Goal: Communication & Community: Answer question/provide support

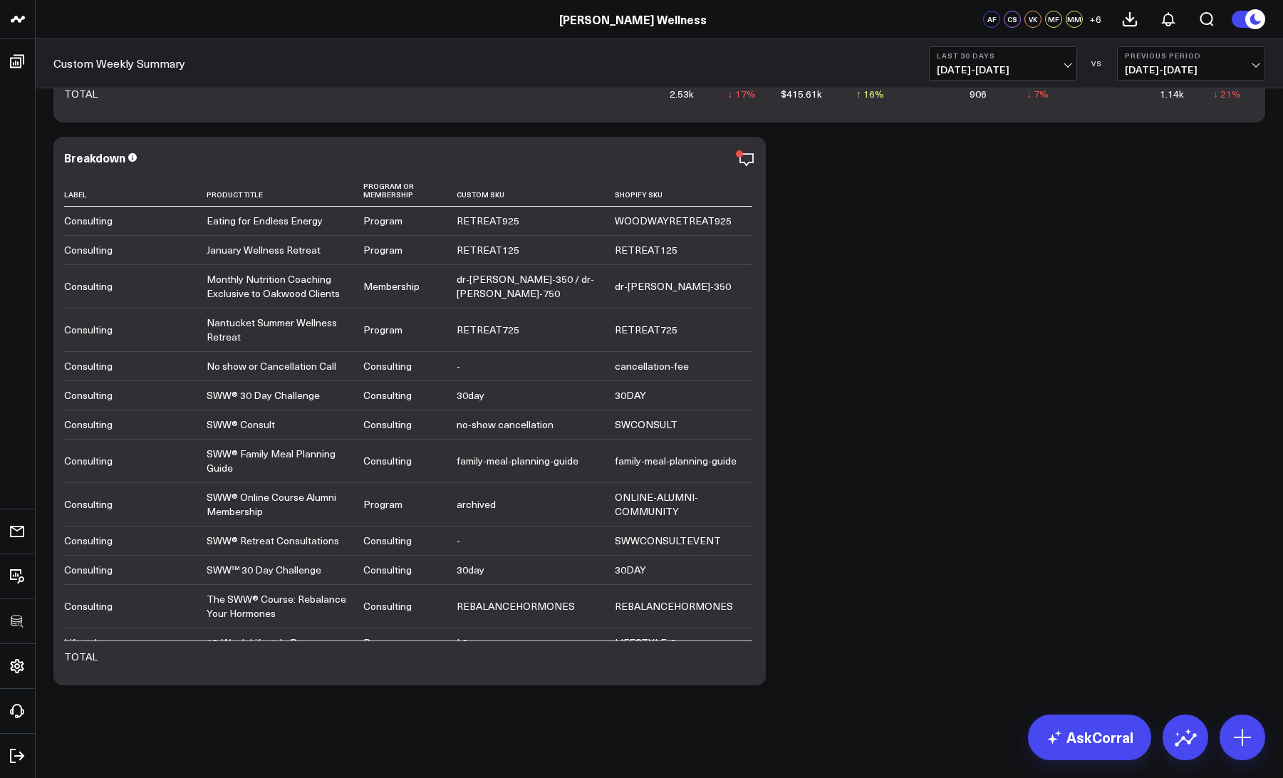
scroll to position [4789, 0]
click at [698, 162] on icon "button" at bounding box center [697, 159] width 17 height 17
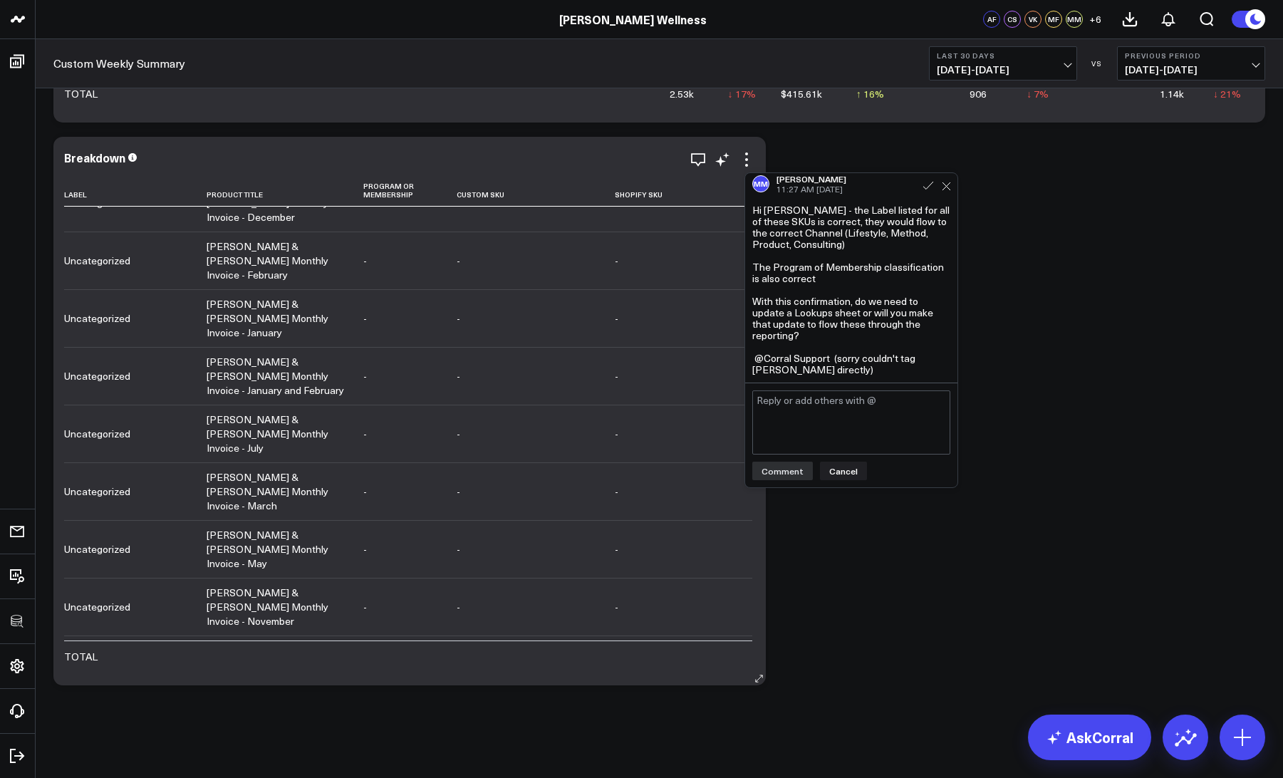
scroll to position [10495, 0]
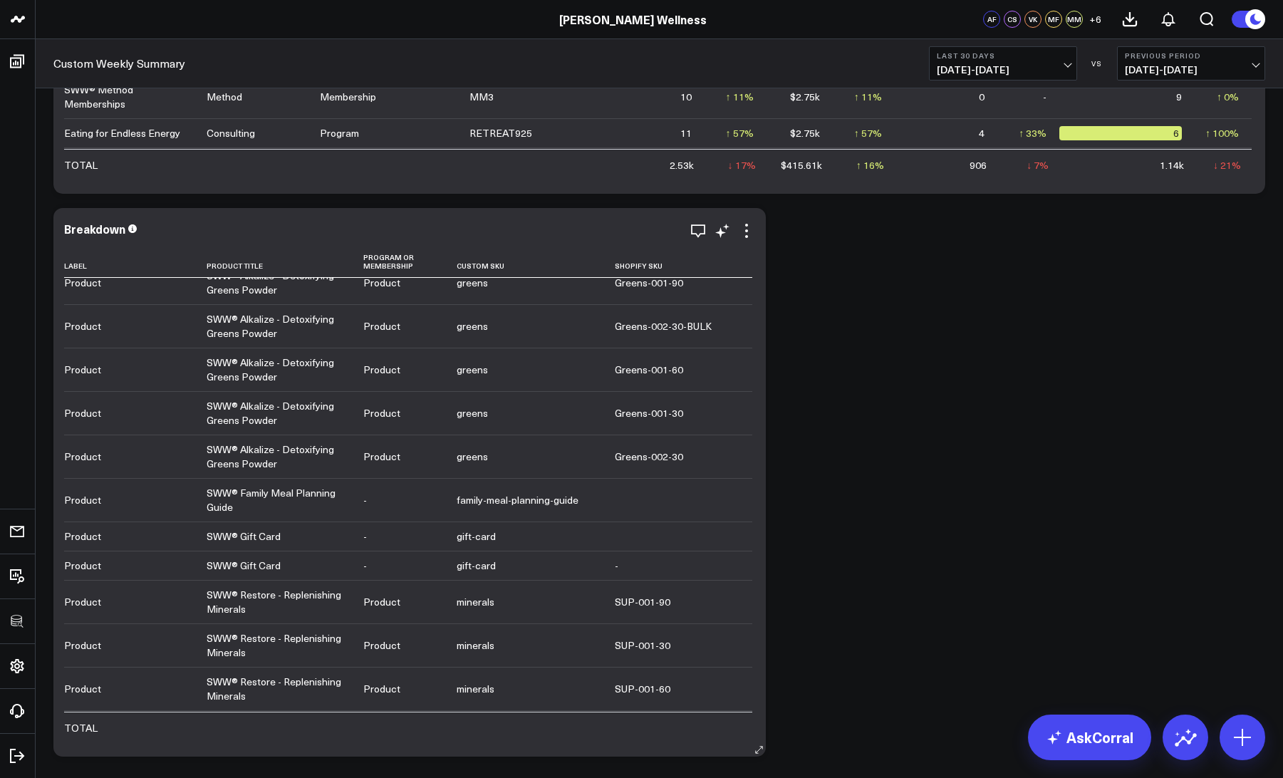
scroll to position [5830, 0]
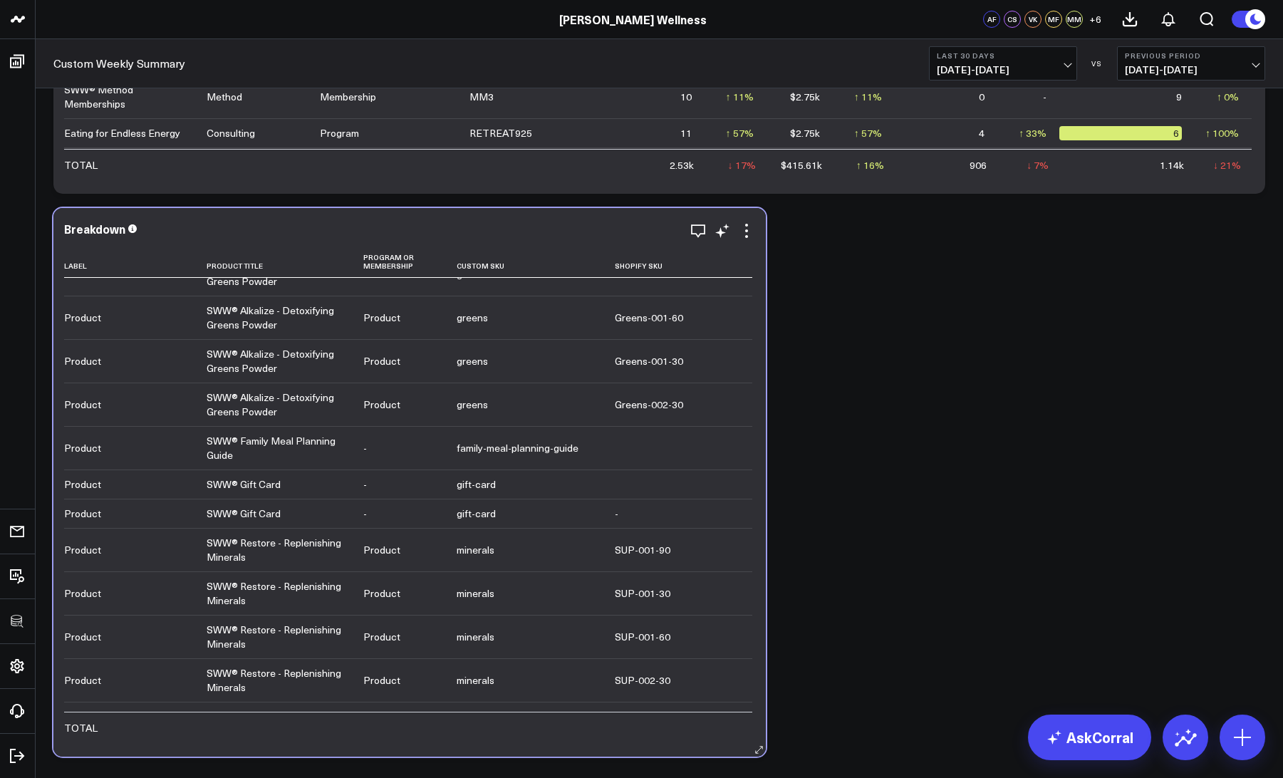
click at [744, 239] on div "Breakdown Label Product Title Program Or Membership Custom Sku Shopify Sku Cons…" at bounding box center [409, 482] width 691 height 520
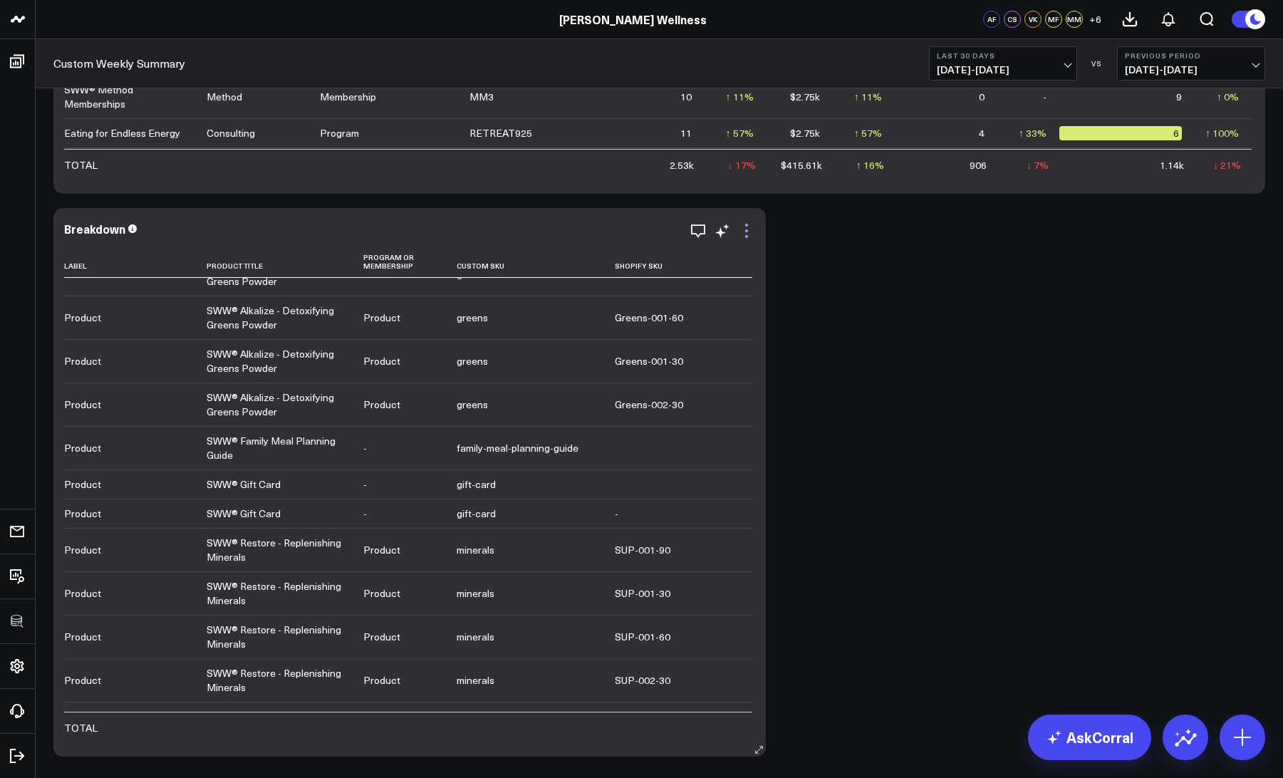
click at [746, 225] on icon at bounding box center [746, 225] width 3 height 3
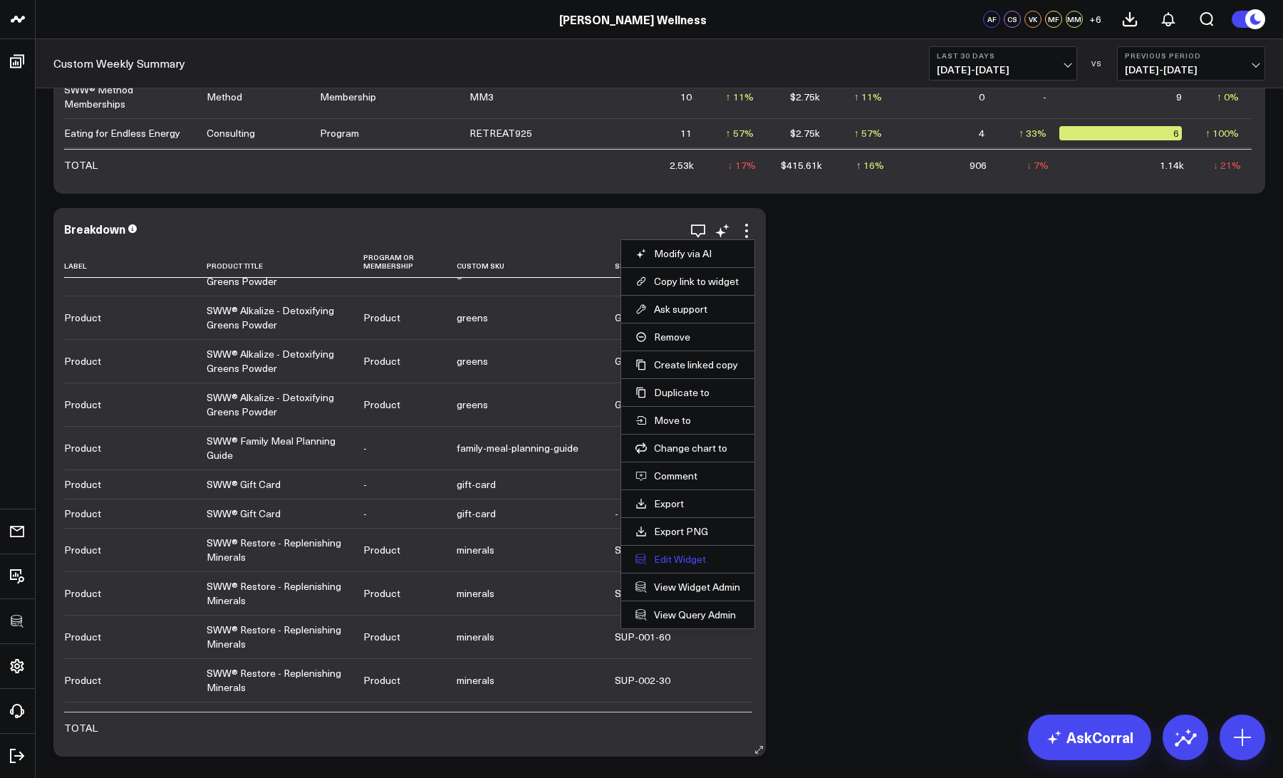
click at [674, 560] on button "Edit Widget" at bounding box center [687, 559] width 105 height 13
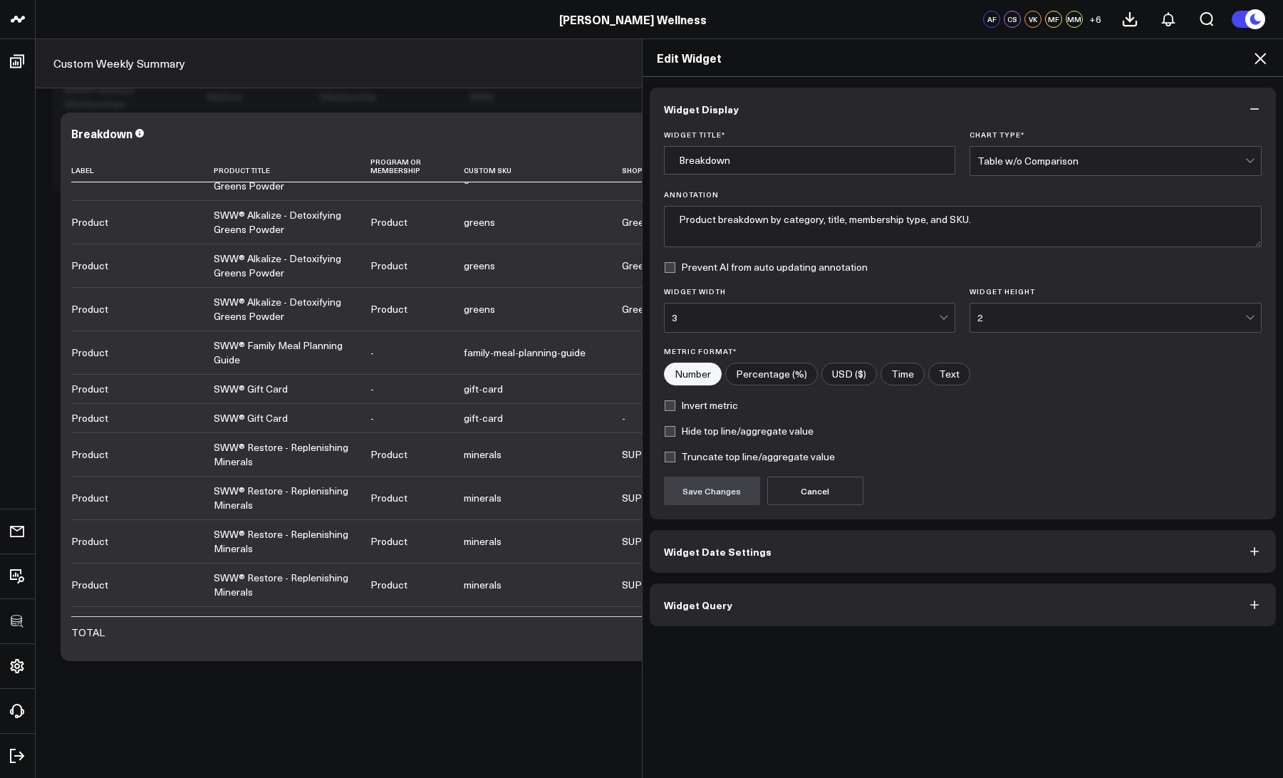
click at [694, 599] on span "Widget Query" at bounding box center [698, 604] width 68 height 11
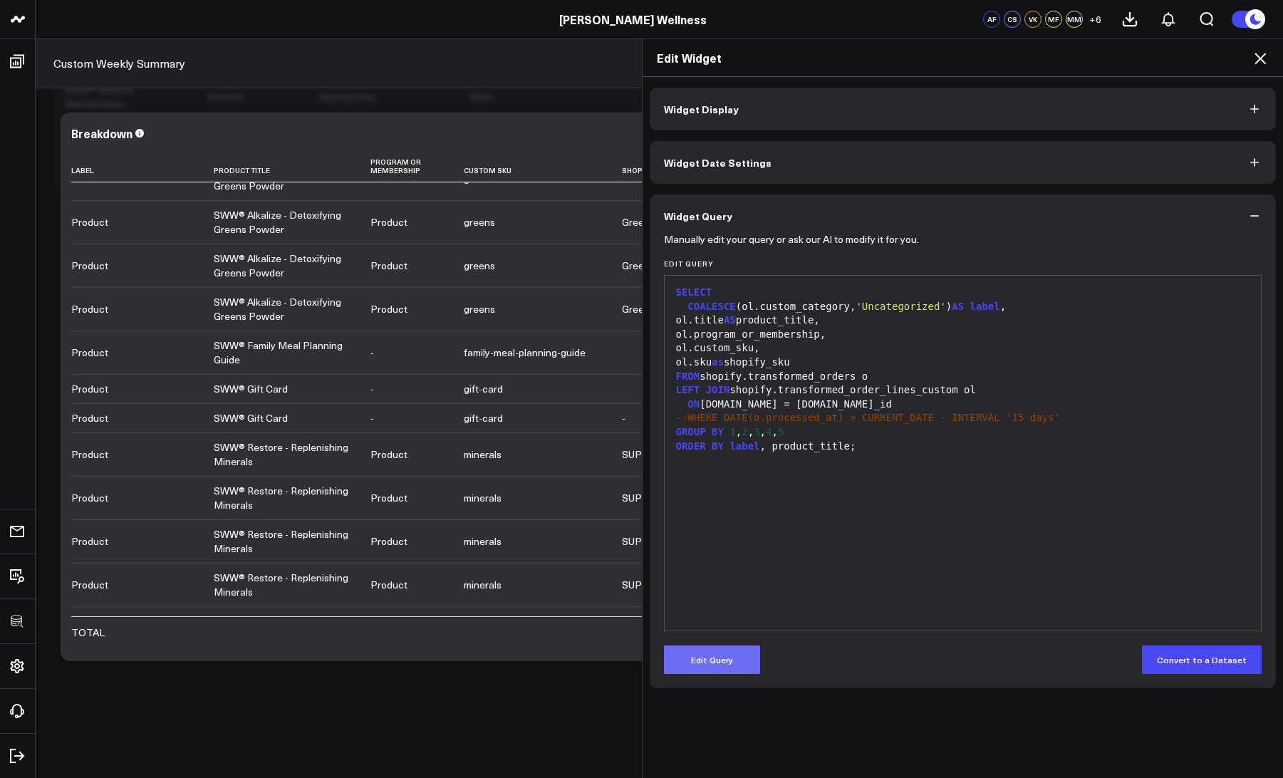
click at [689, 662] on button "Edit Query" at bounding box center [712, 659] width 96 height 28
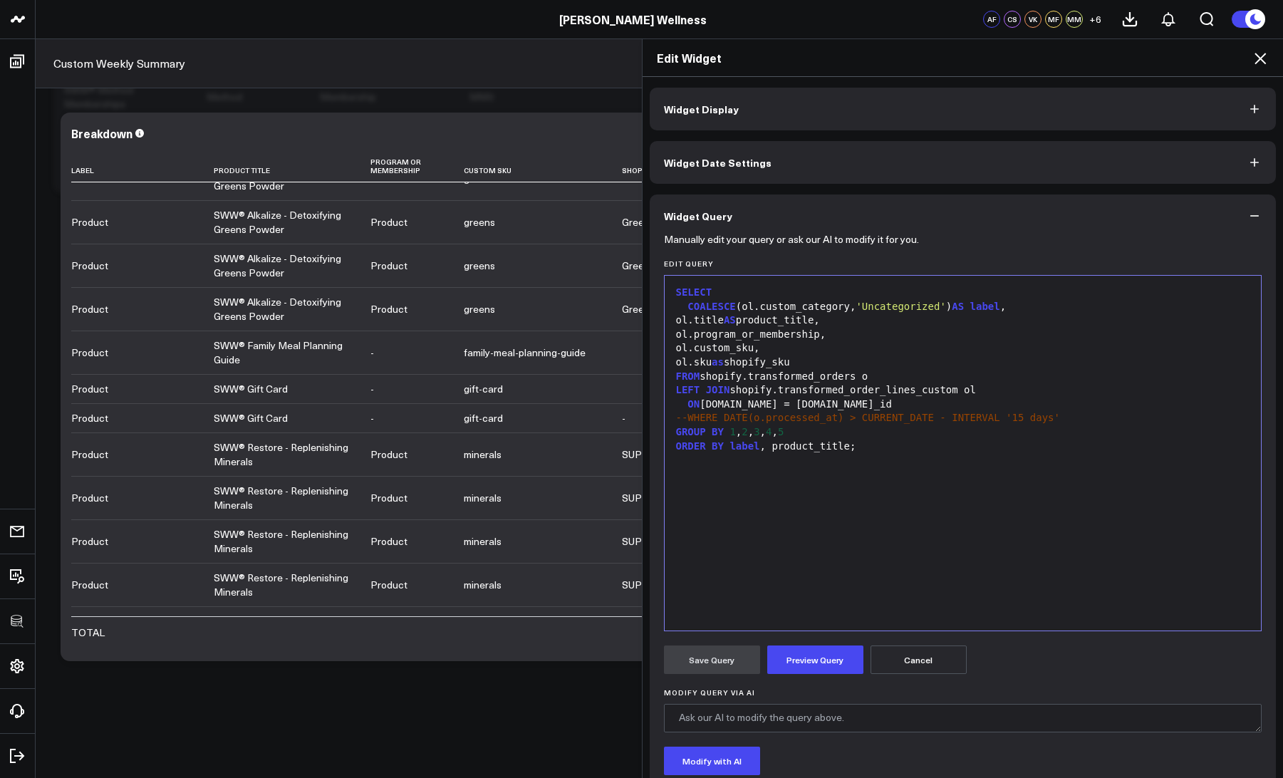
click at [686, 412] on span "--WHERE DATE(o.processed_at) > CURRENT_DATE - INTERVAL '15 days'" at bounding box center [868, 417] width 384 height 11
click at [803, 671] on button "Preview Query" at bounding box center [815, 659] width 96 height 28
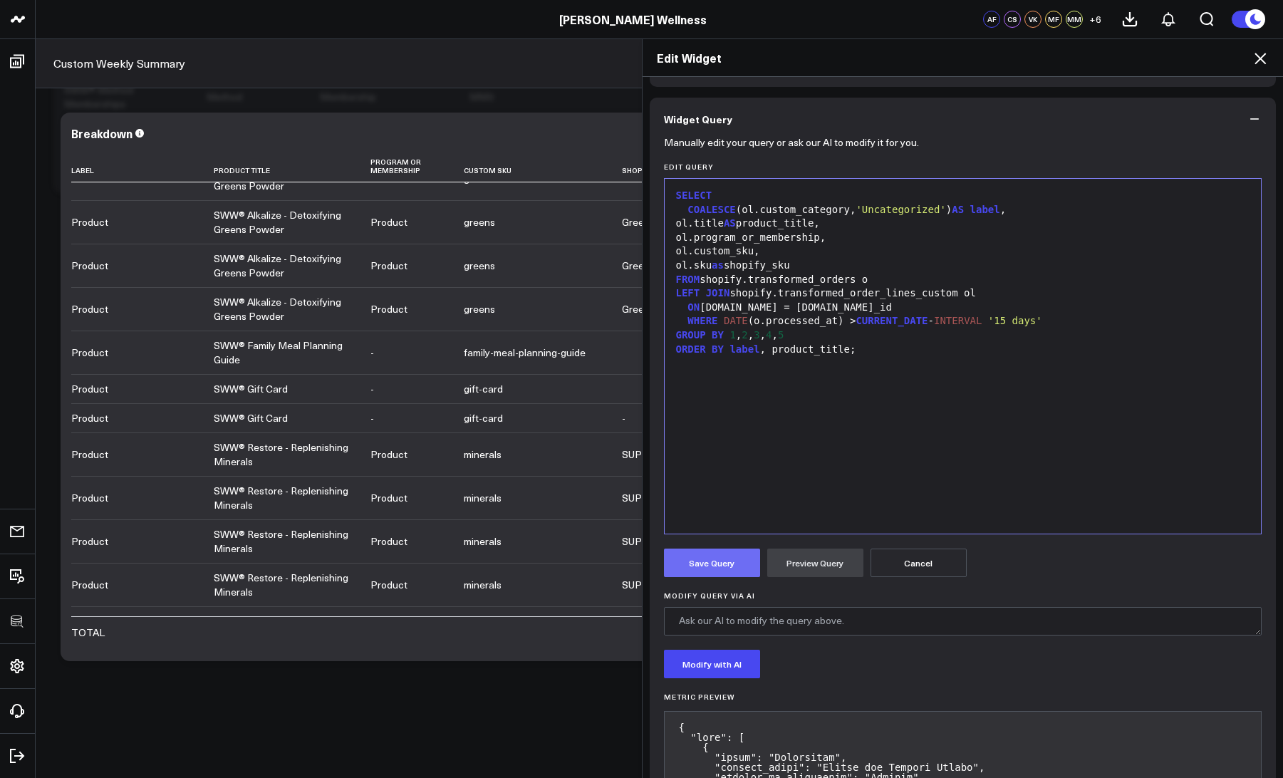
click at [712, 551] on button "Save Query" at bounding box center [712, 562] width 96 height 28
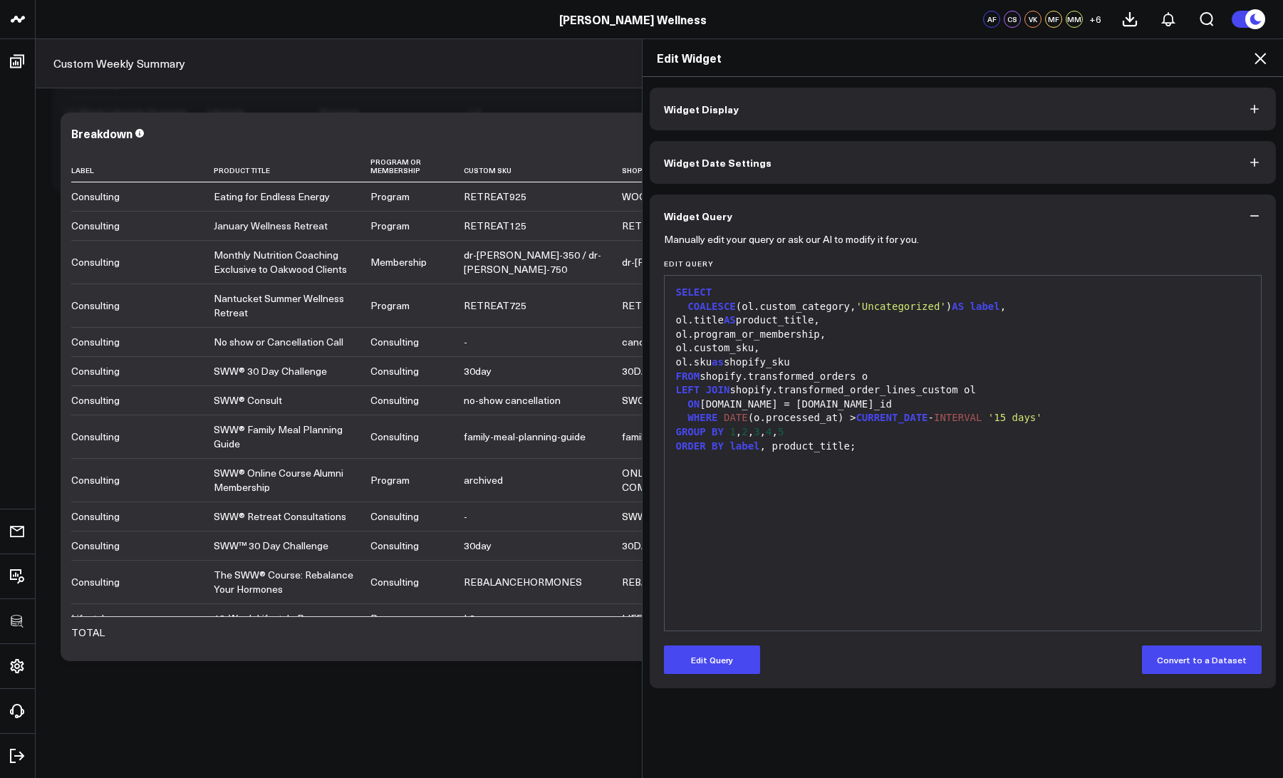
scroll to position [0, 0]
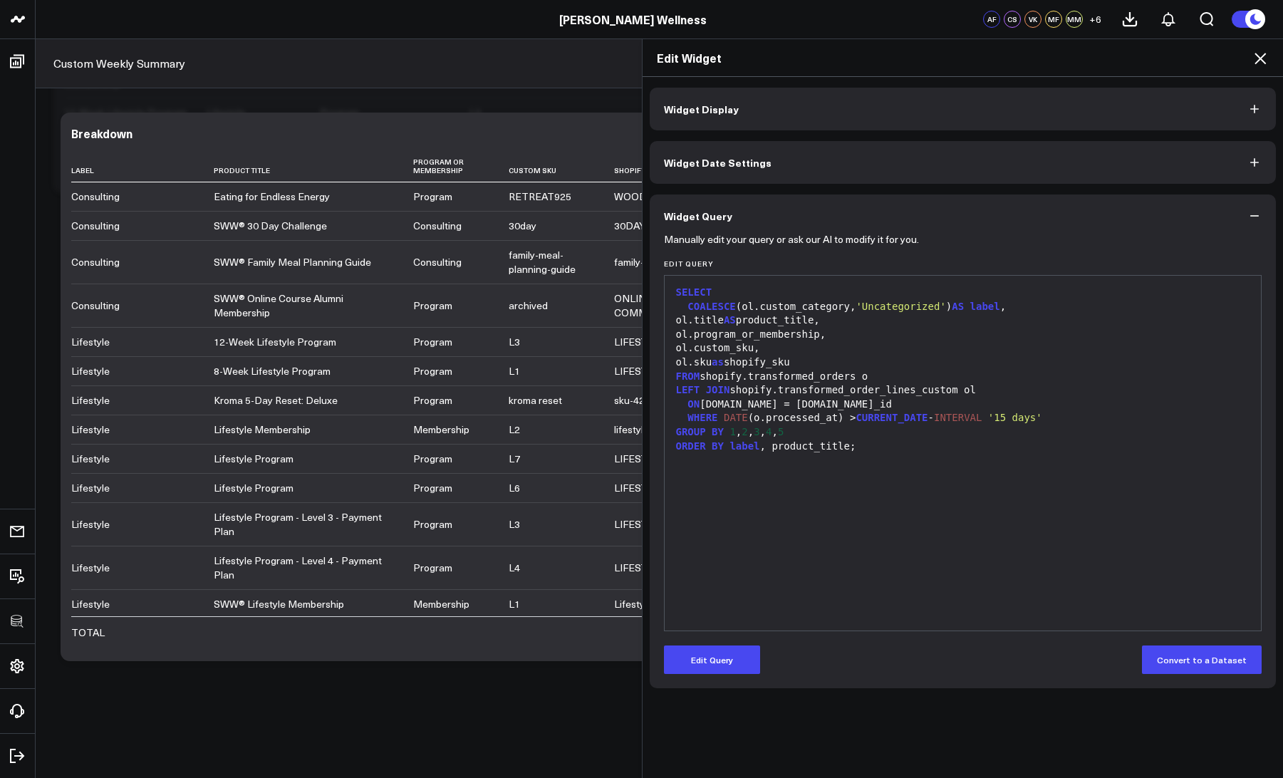
click at [1259, 54] on icon at bounding box center [1259, 58] width 17 height 17
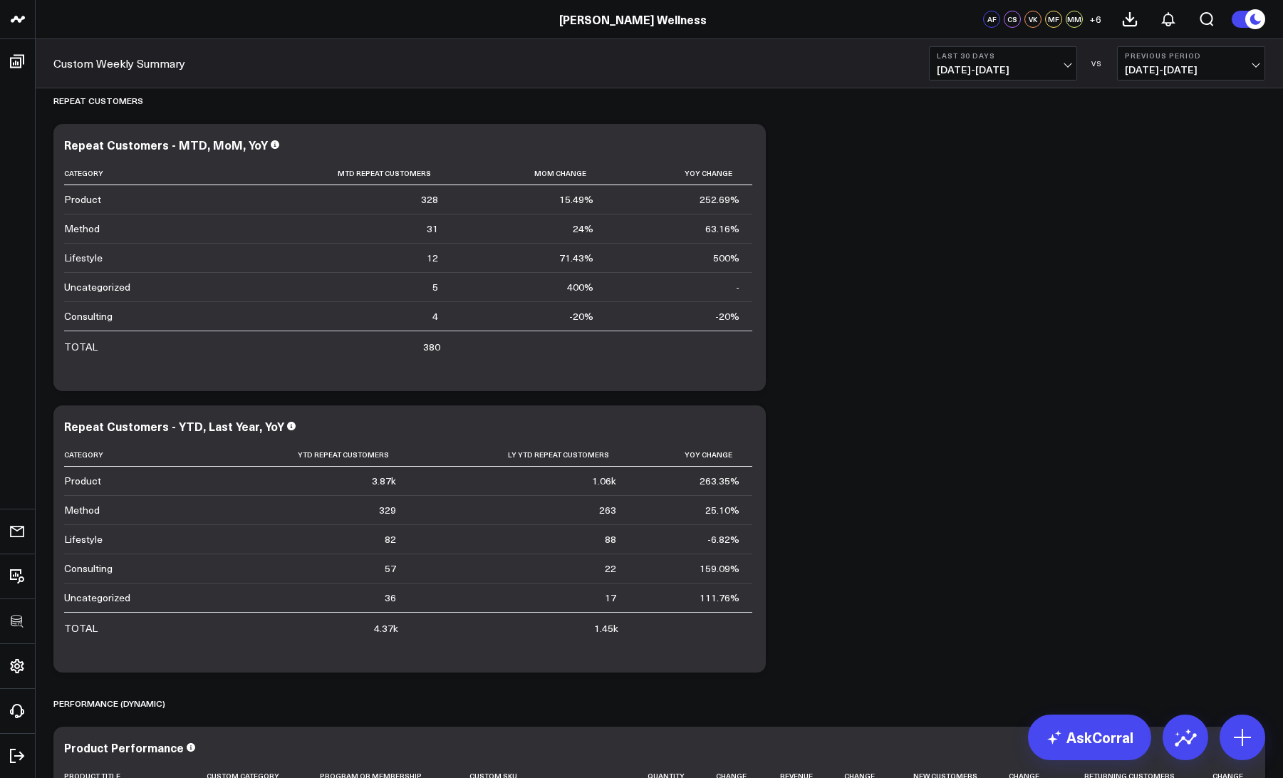
scroll to position [3639, 0]
click at [999, 61] on button "Last 30 Days 08/12/25 - 09/10/25" at bounding box center [1003, 63] width 148 height 34
click at [950, 424] on link "YTD" at bounding box center [1002, 427] width 147 height 27
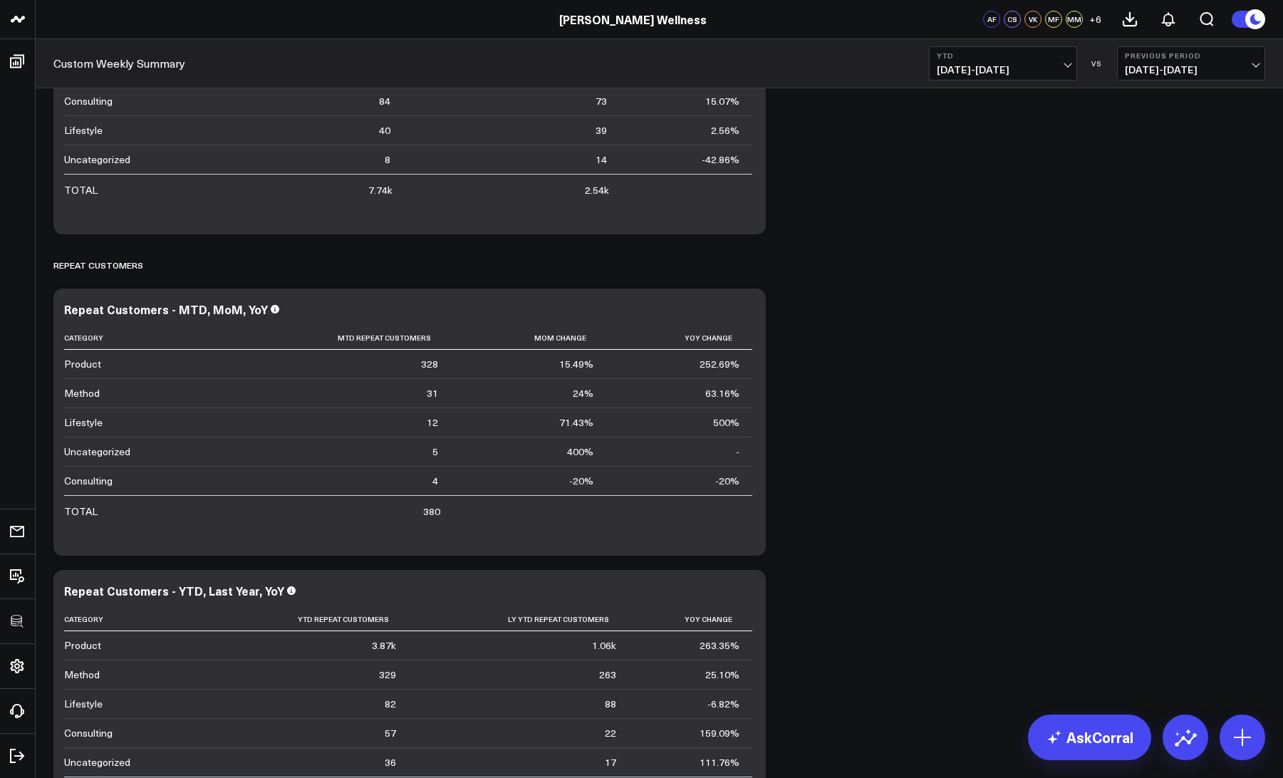
scroll to position [3564, 0]
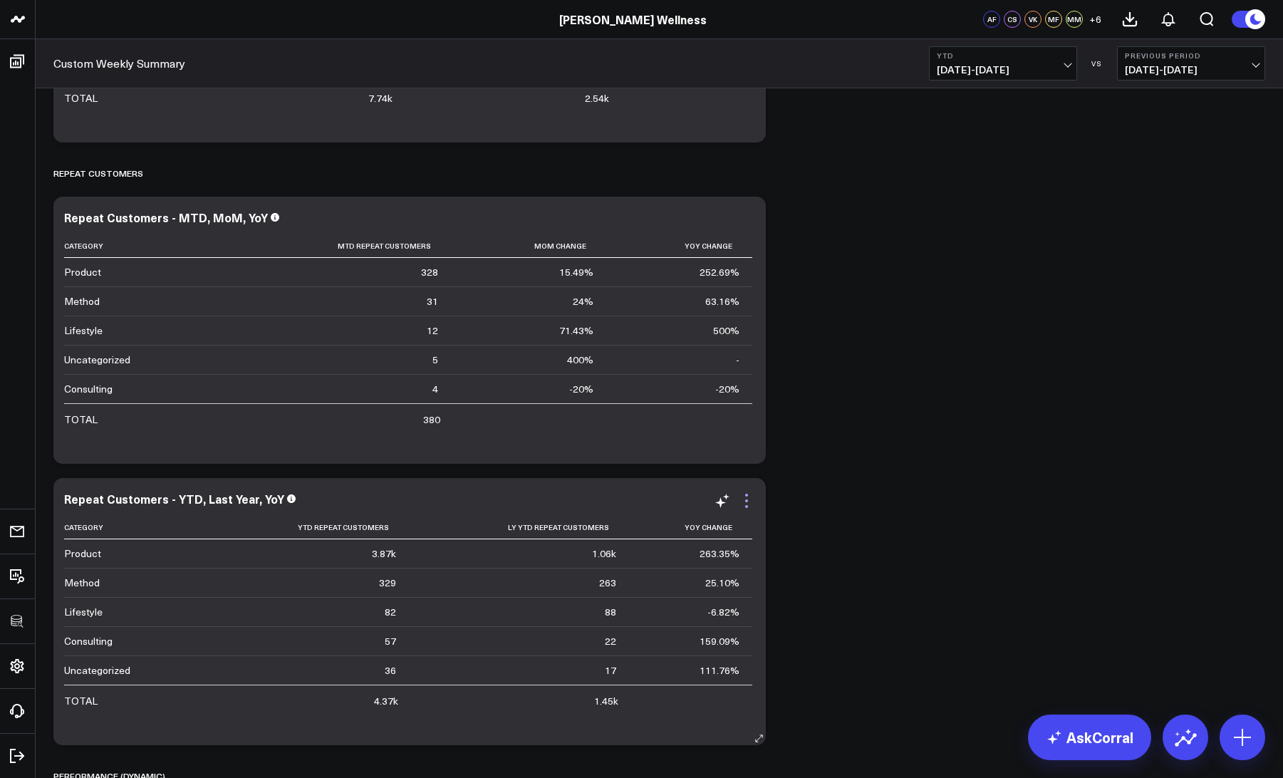
click at [747, 499] on icon at bounding box center [746, 500] width 17 height 17
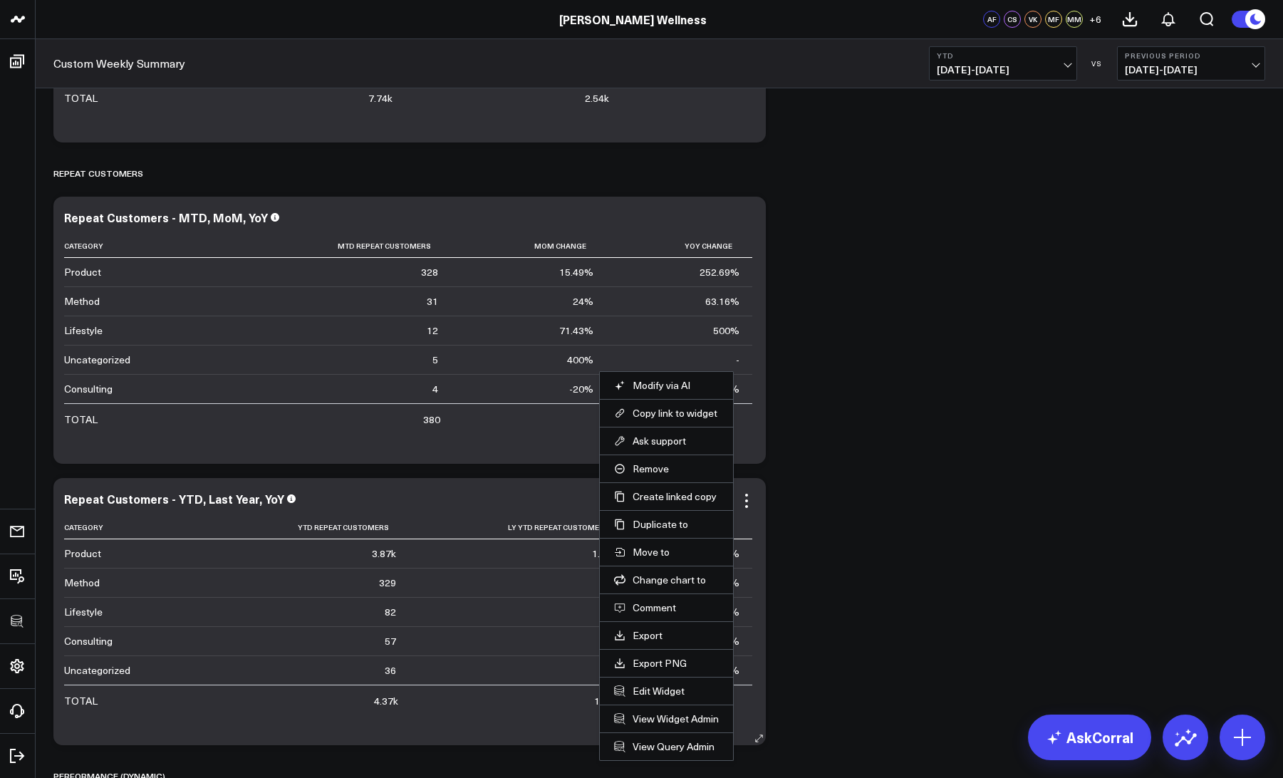
click at [669, 683] on li "Edit Widget" at bounding box center [666, 691] width 133 height 28
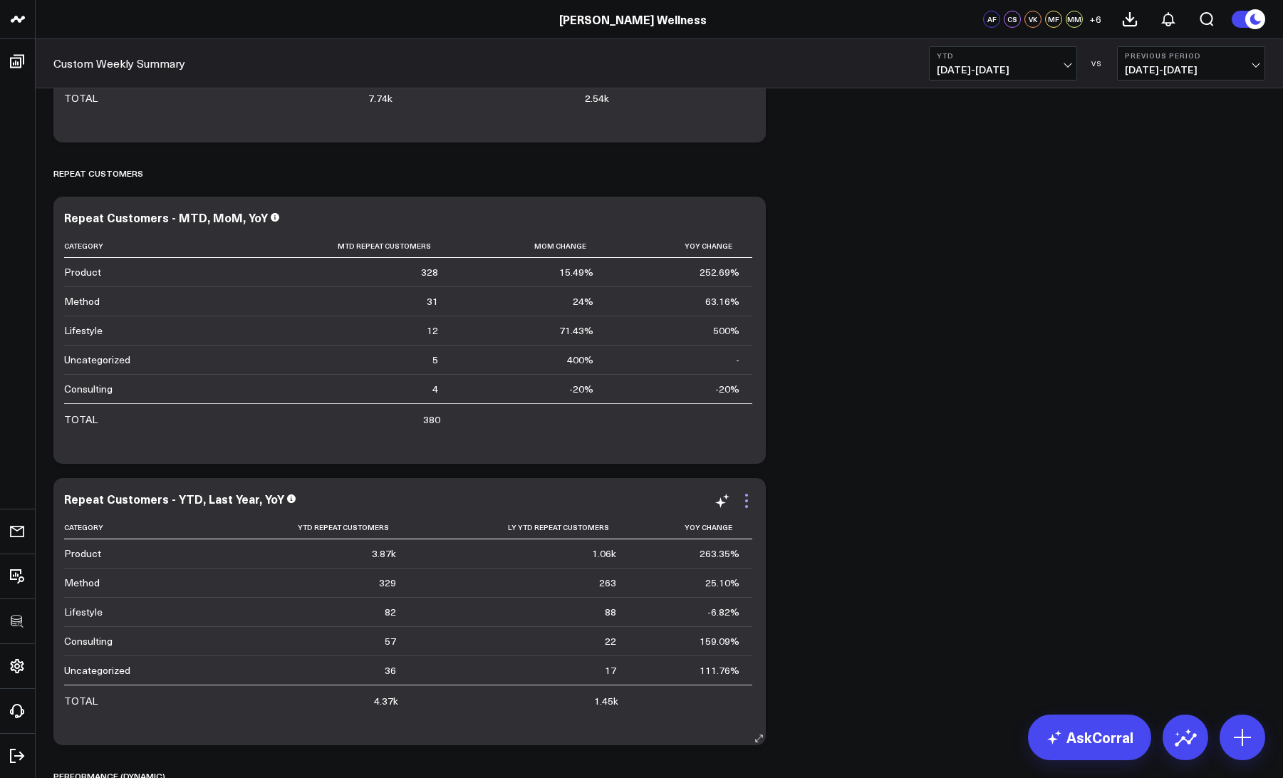
click at [741, 504] on icon at bounding box center [746, 500] width 17 height 17
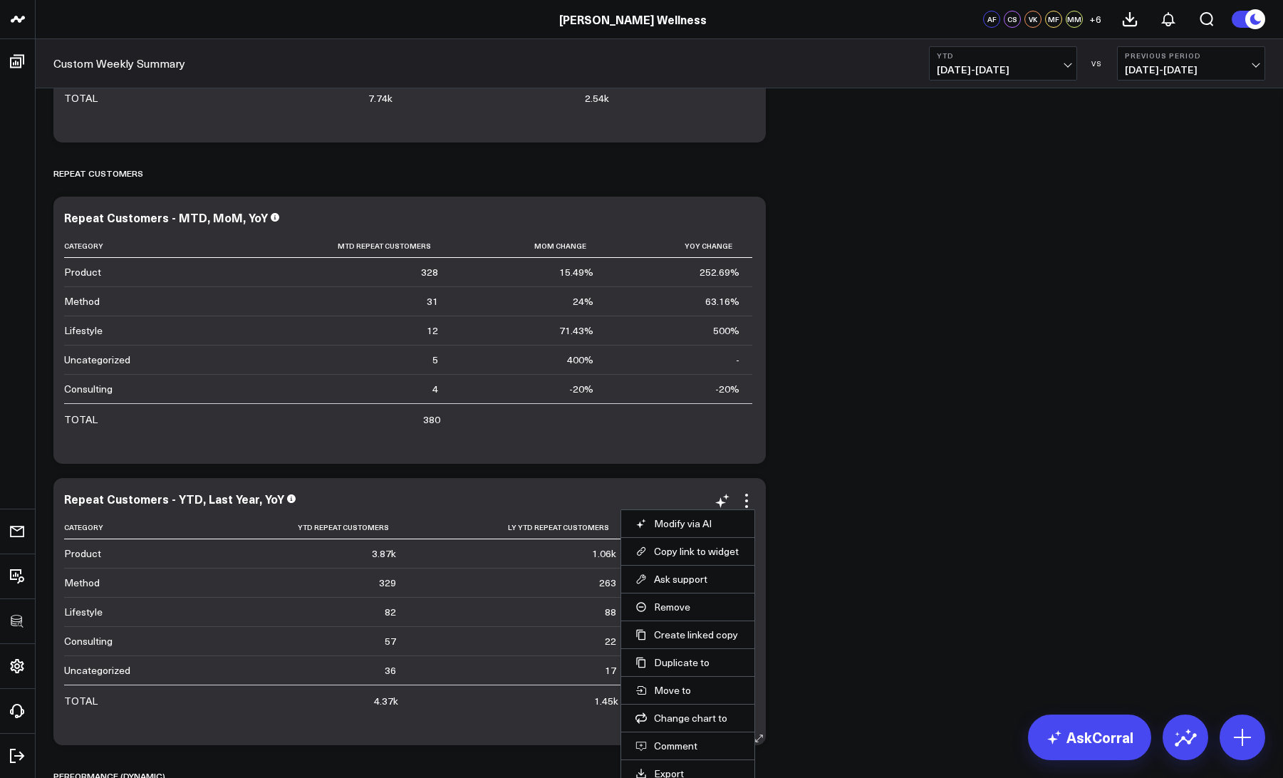
scroll to position [3633, 0]
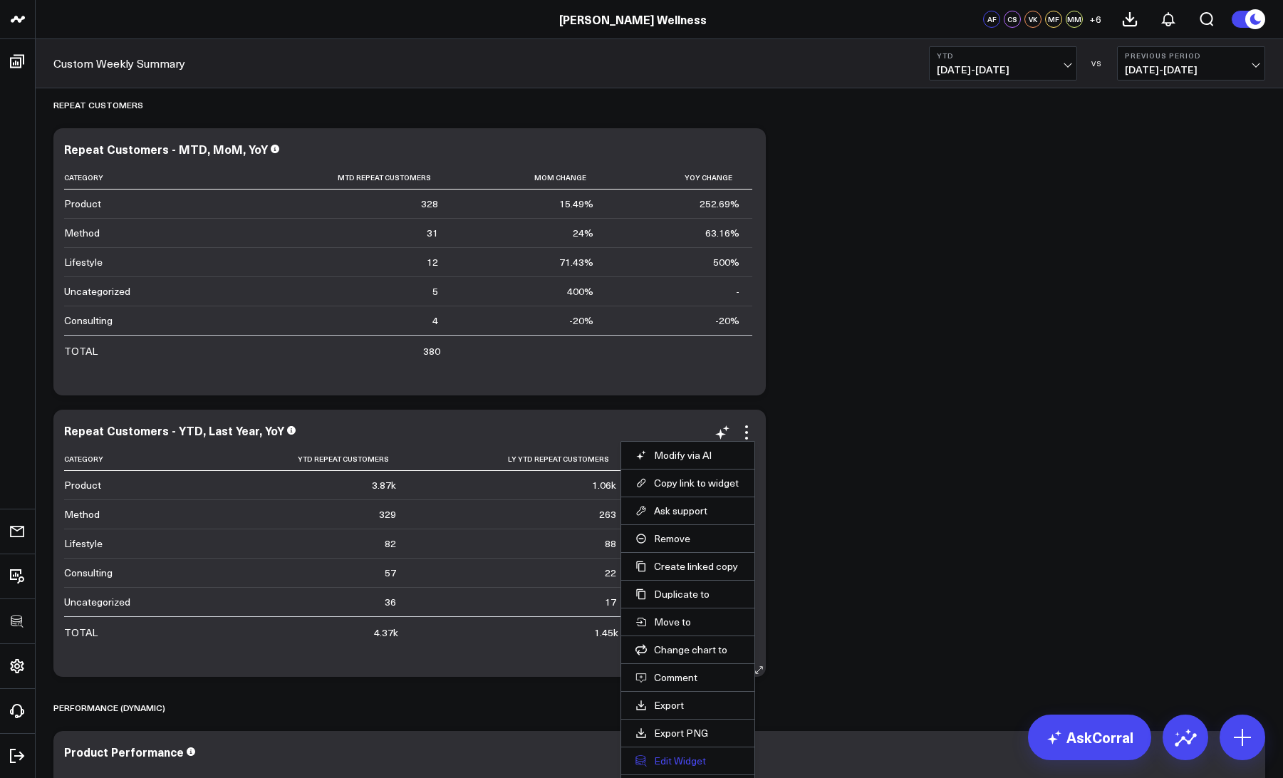
click at [678, 758] on button "Edit Widget" at bounding box center [687, 760] width 105 height 13
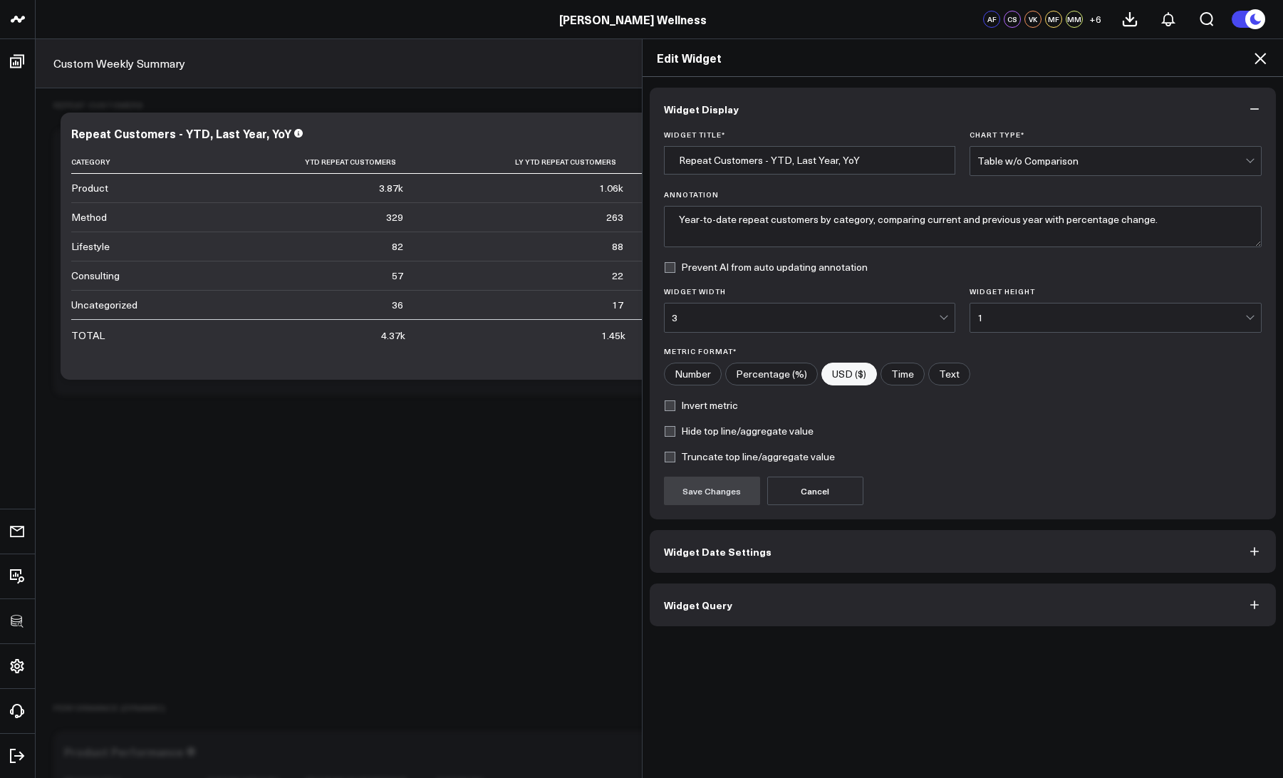
click at [697, 611] on button "Widget Query" at bounding box center [963, 604] width 627 height 43
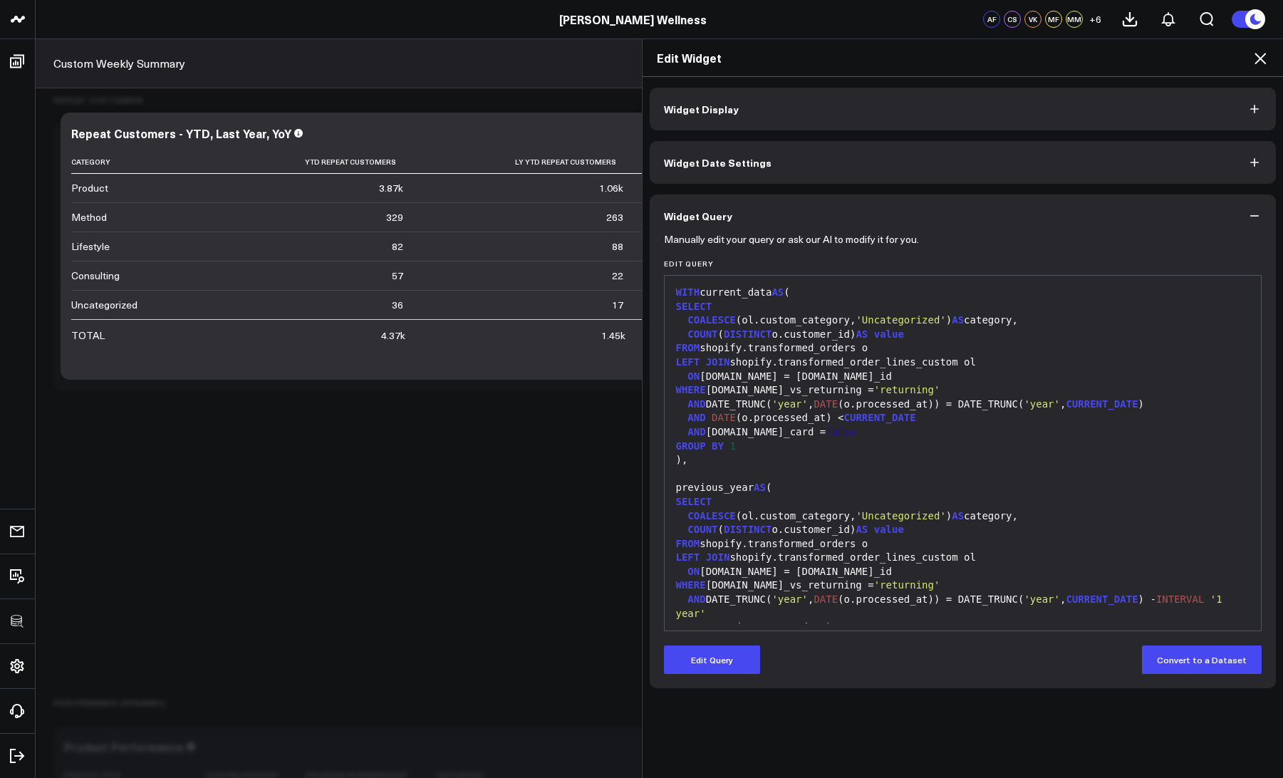
click at [1258, 64] on icon at bounding box center [1259, 58] width 17 height 17
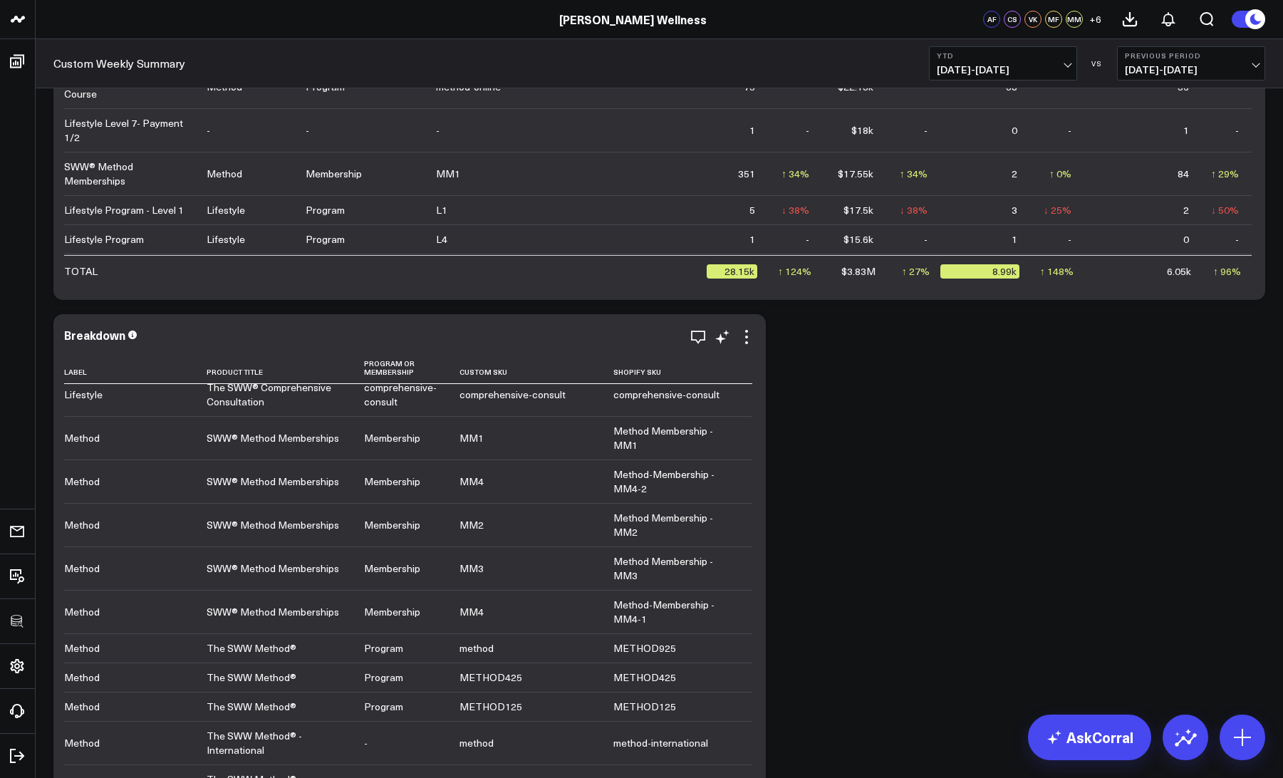
scroll to position [2283, 0]
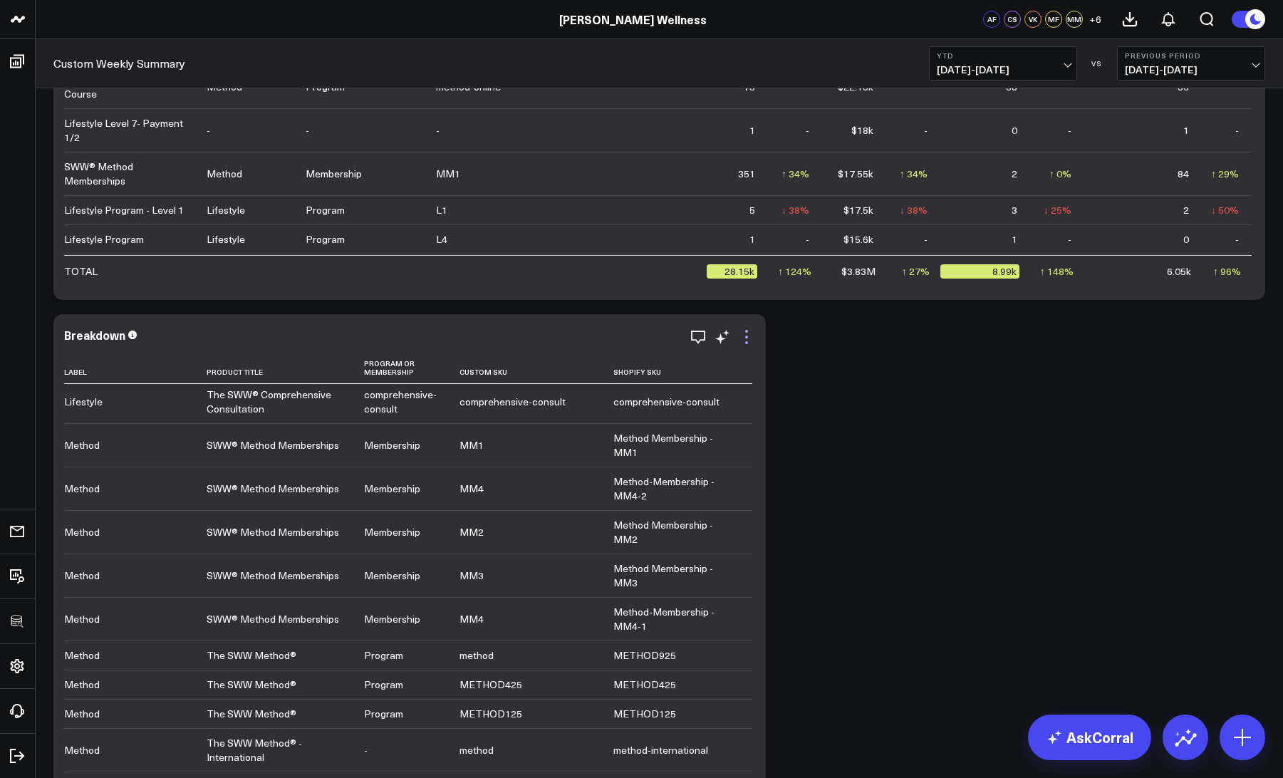
click at [752, 338] on icon at bounding box center [746, 336] width 17 height 17
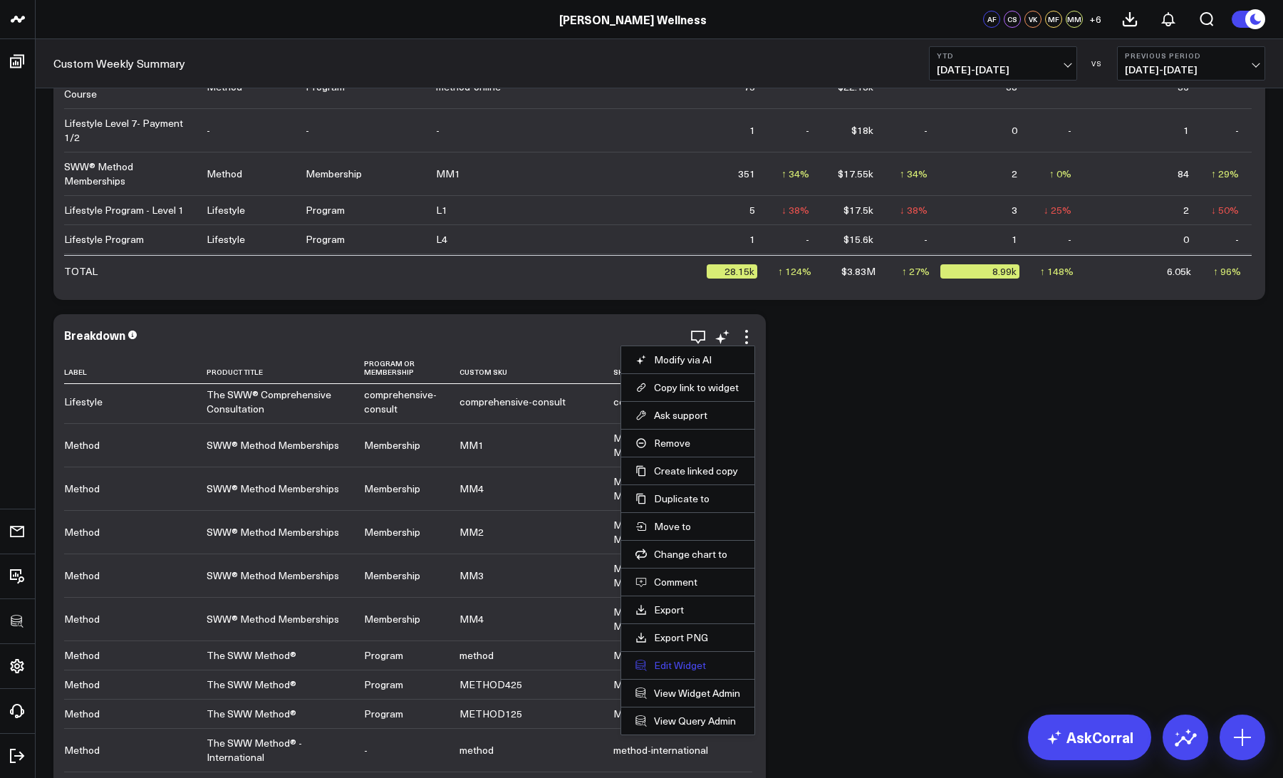
click at [677, 667] on button "Edit Widget" at bounding box center [687, 665] width 105 height 13
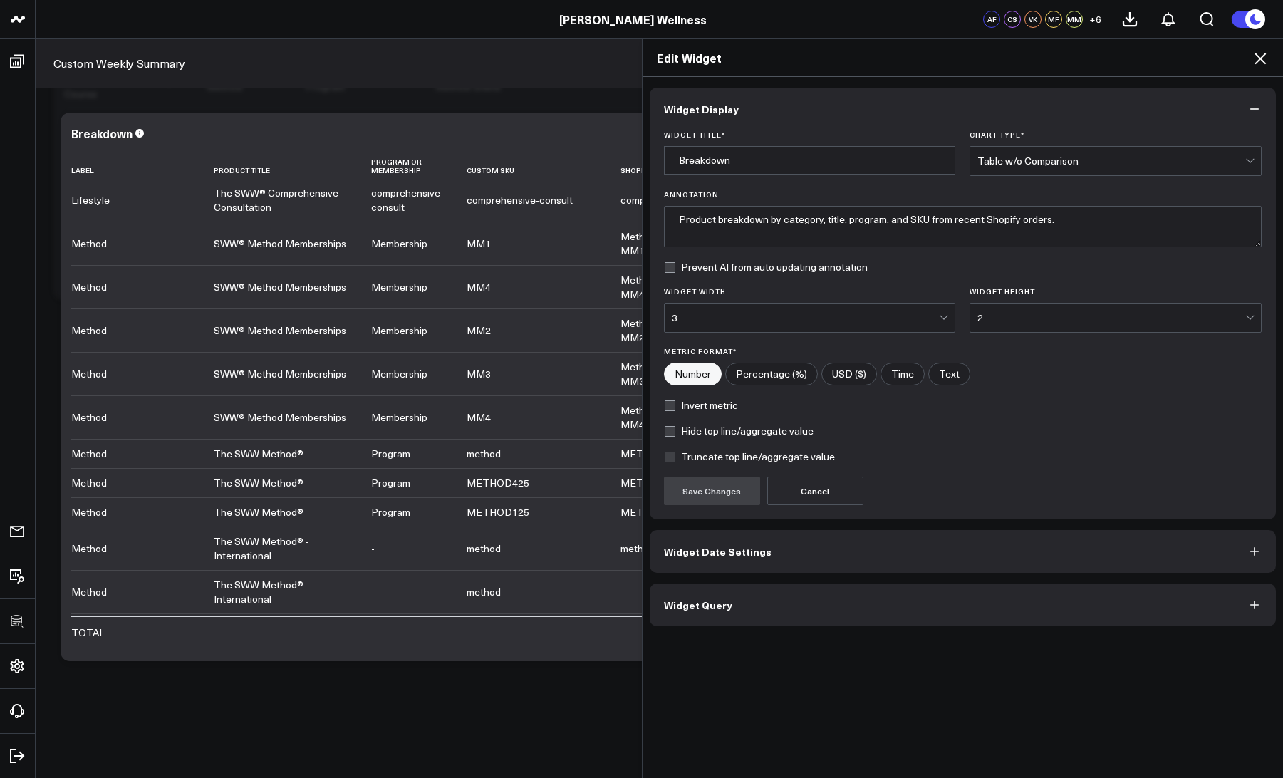
click at [736, 609] on button "Widget Query" at bounding box center [963, 604] width 627 height 43
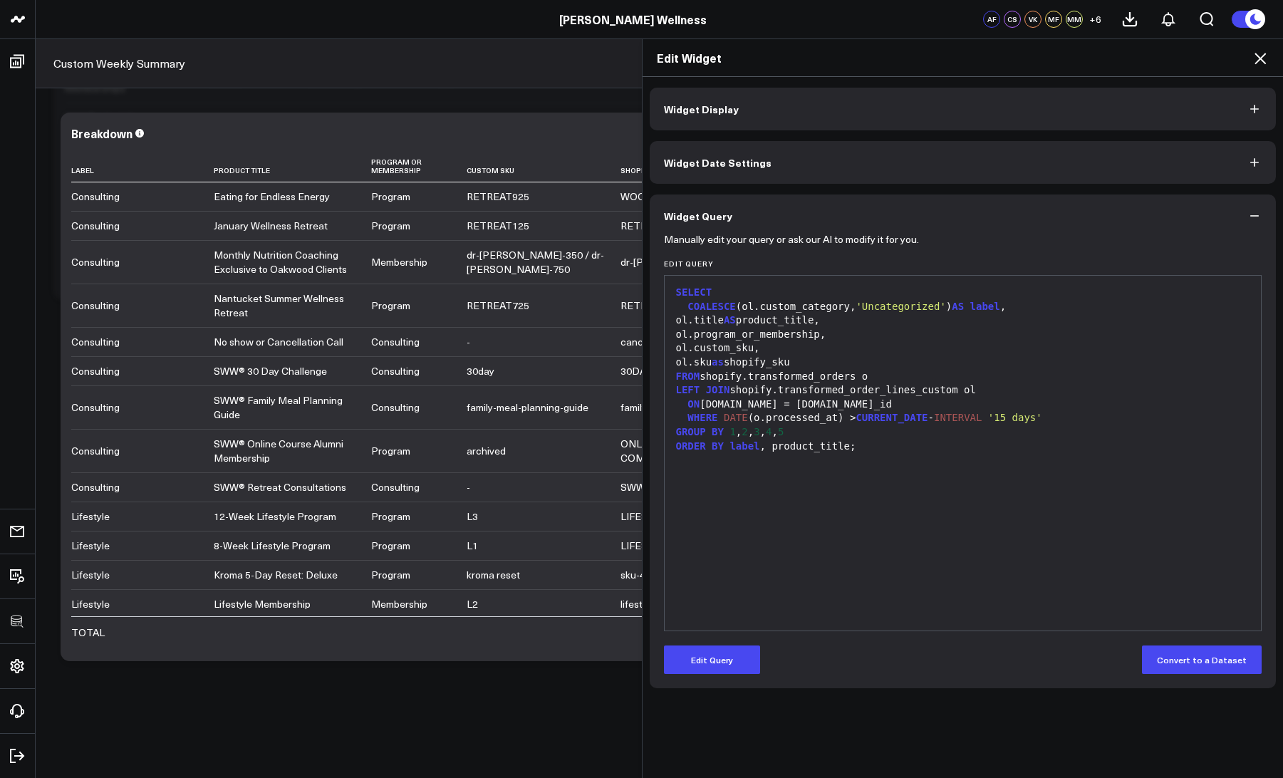
click at [1266, 61] on icon at bounding box center [1259, 58] width 17 height 17
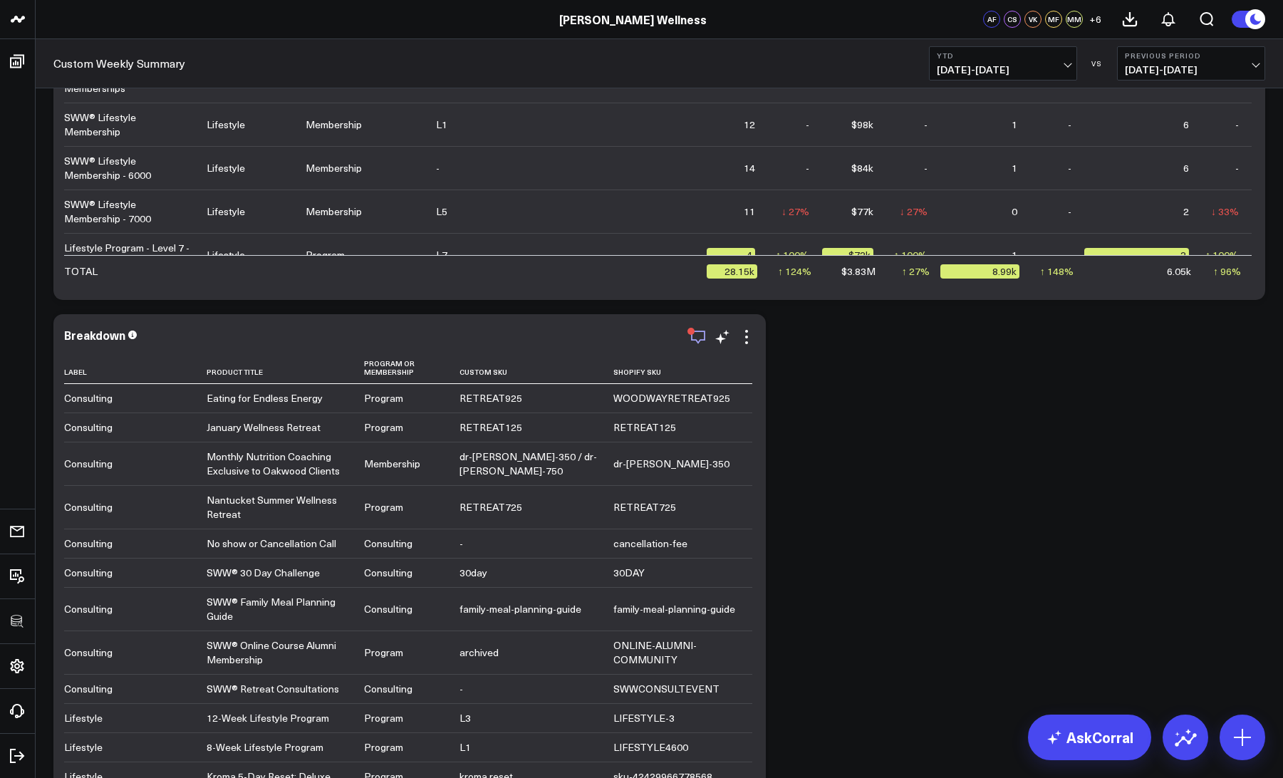
click at [699, 337] on icon "button" at bounding box center [697, 336] width 17 height 17
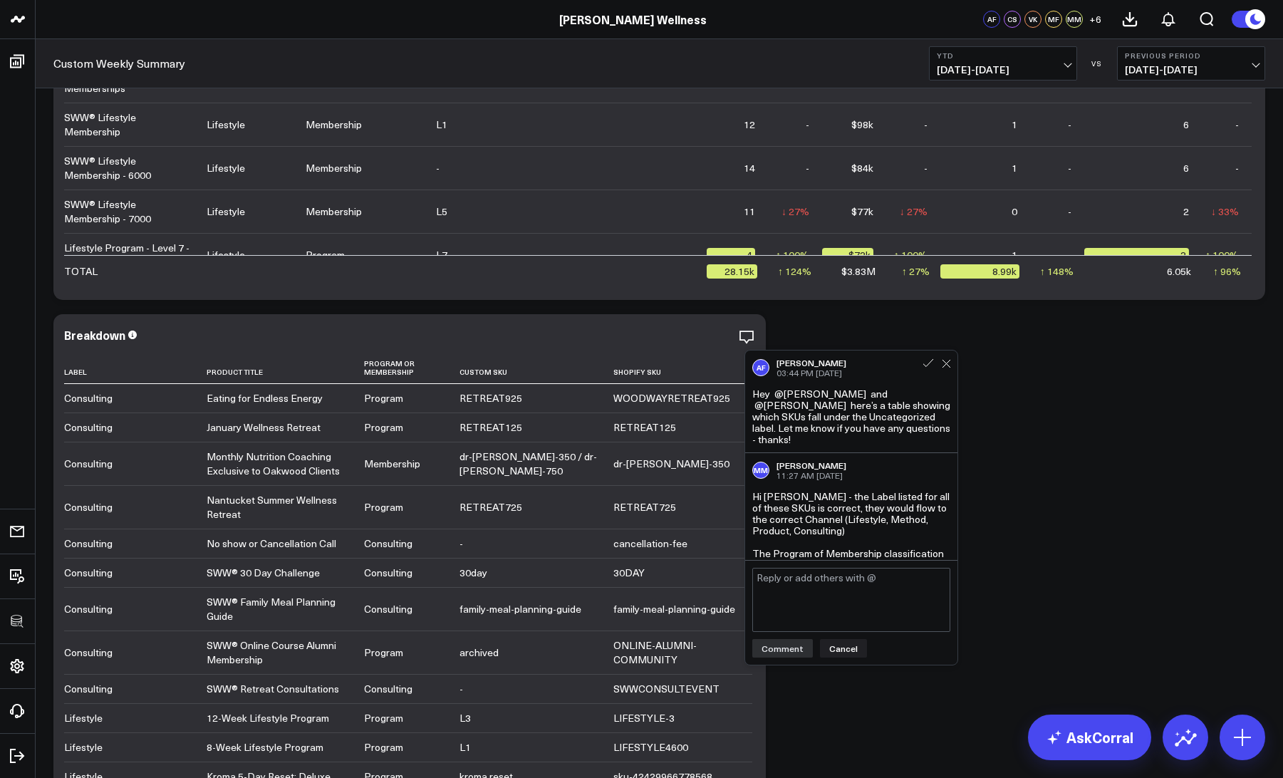
scroll to position [109, 0]
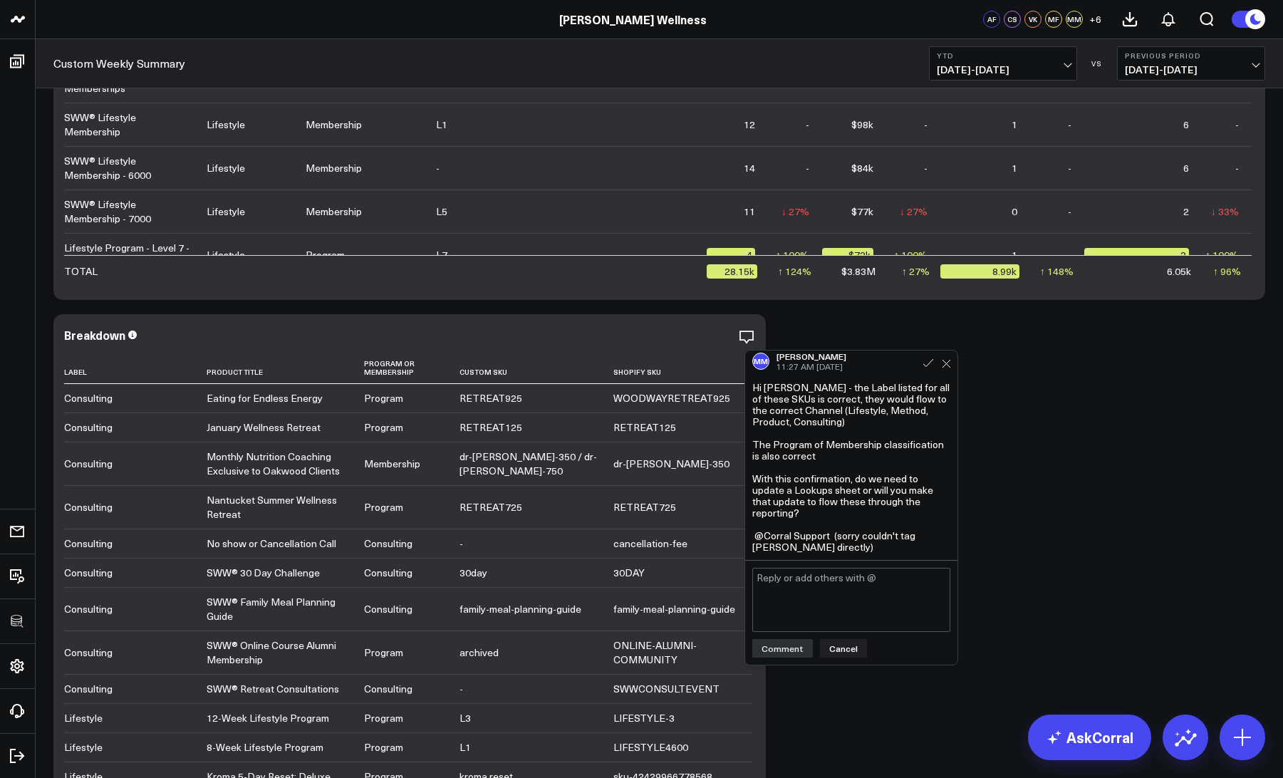
click at [783, 610] on textarea at bounding box center [851, 600] width 198 height 64
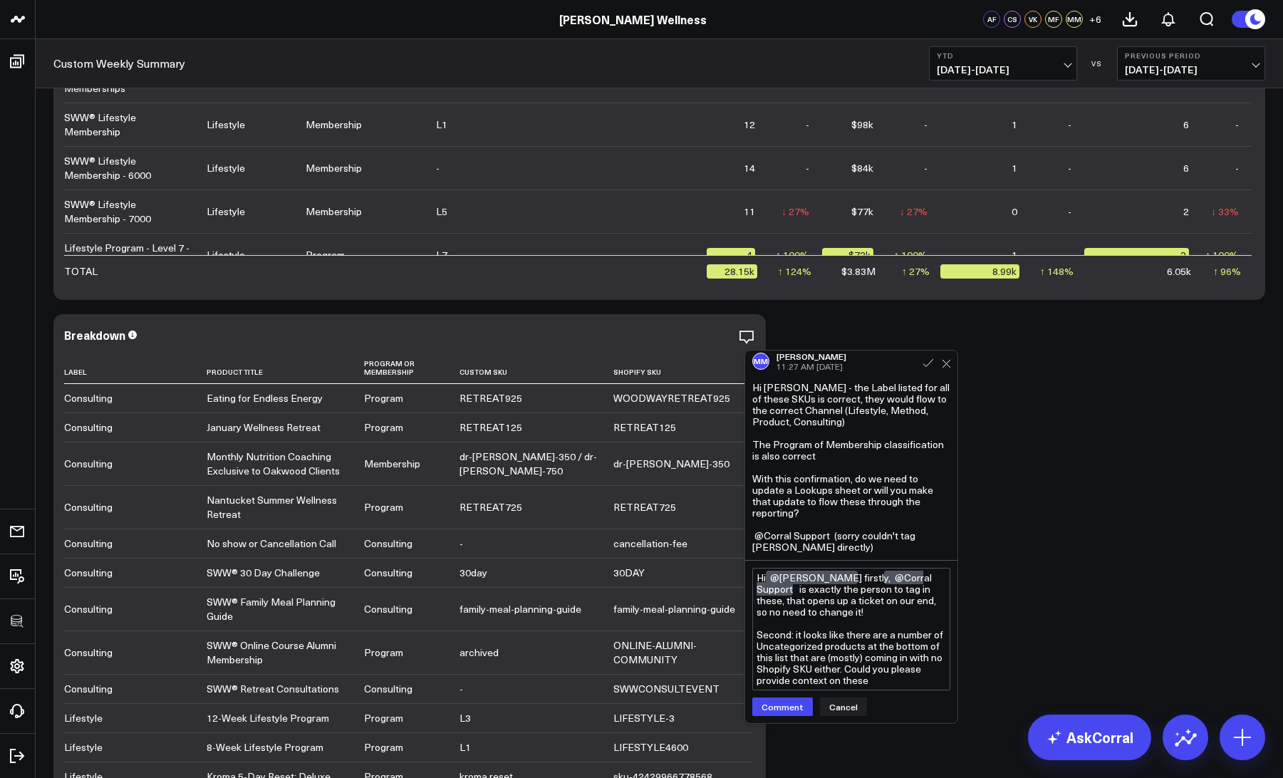
type textarea "Hi @Marshall Monrad firstly, @Corral Support is exactly the person to tag in th…"
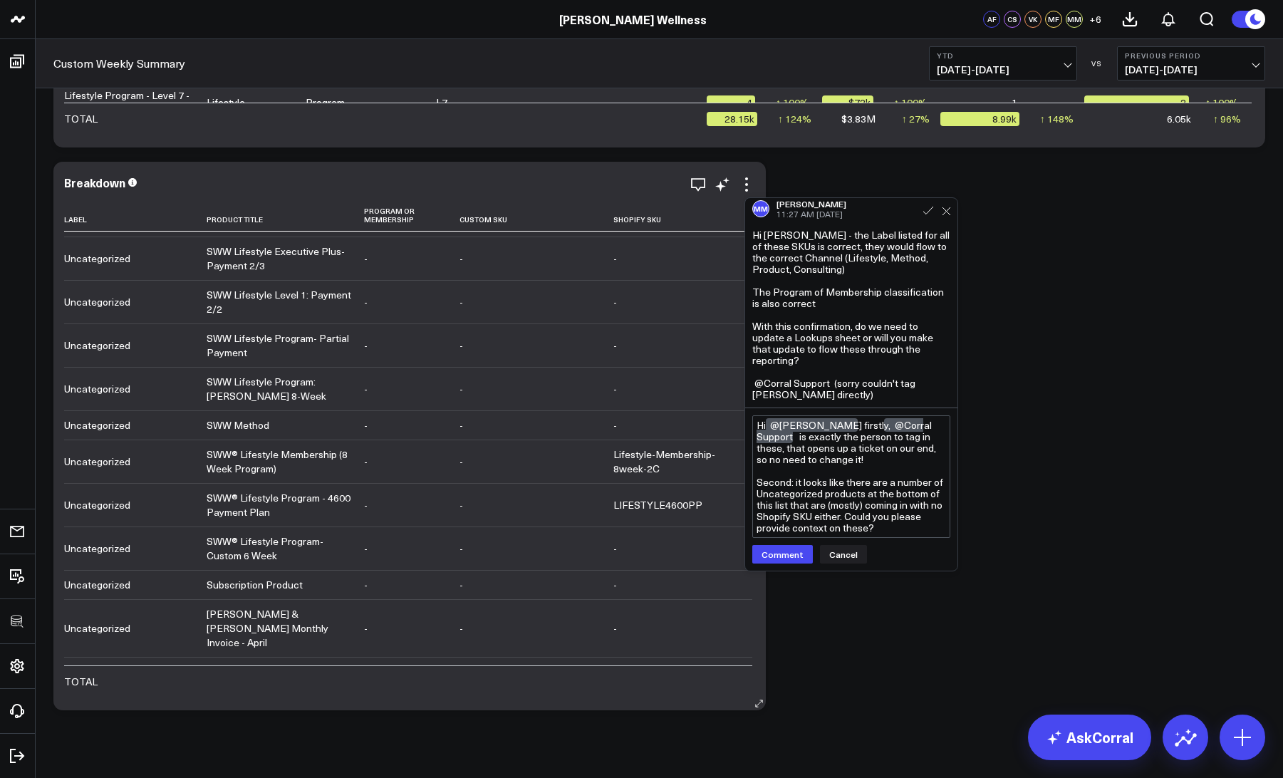
scroll to position [4789, 0]
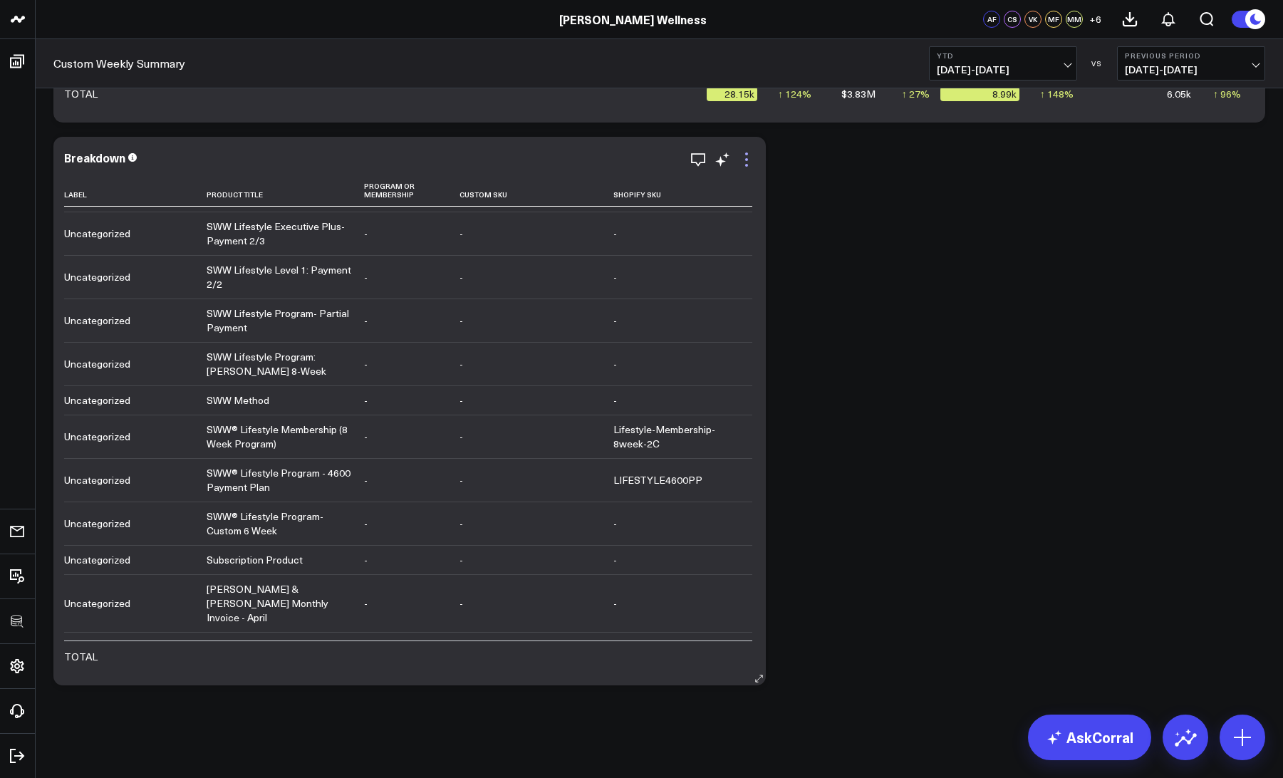
click at [751, 153] on icon at bounding box center [746, 159] width 17 height 17
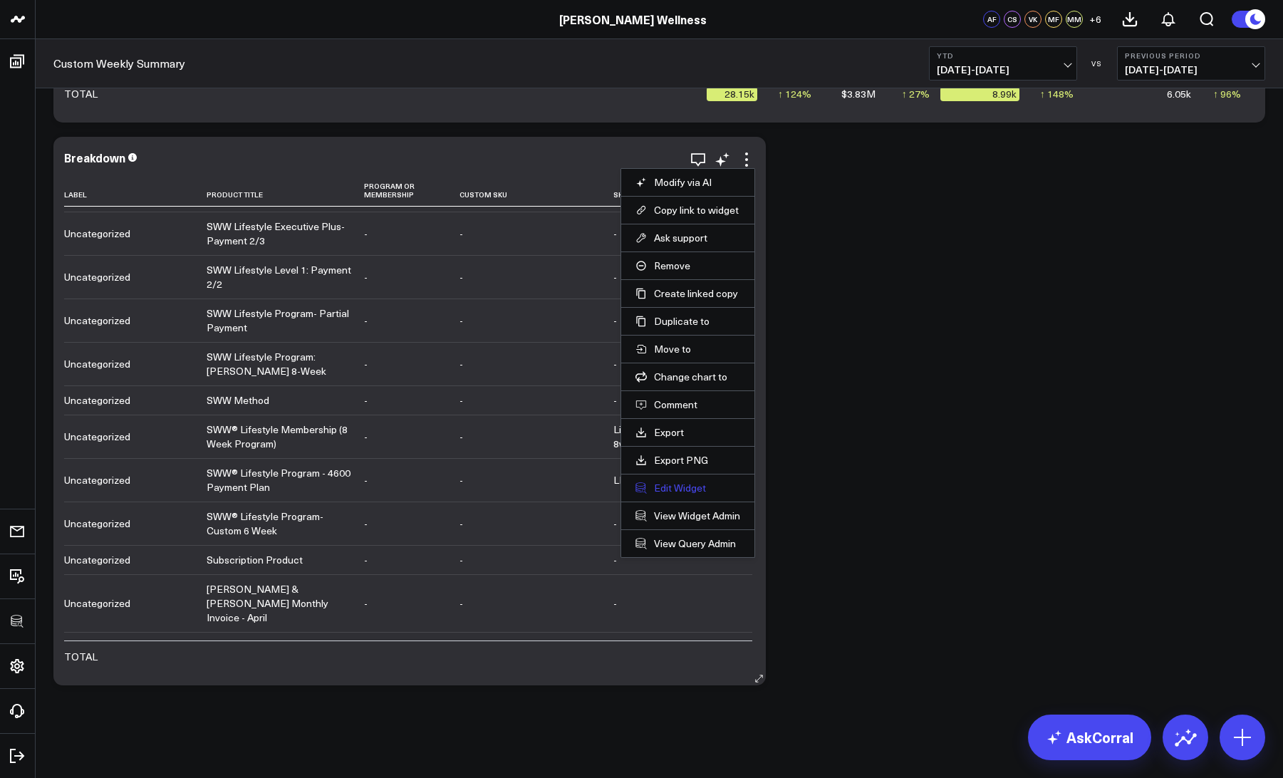
click at [665, 481] on button "Edit Widget" at bounding box center [687, 487] width 105 height 13
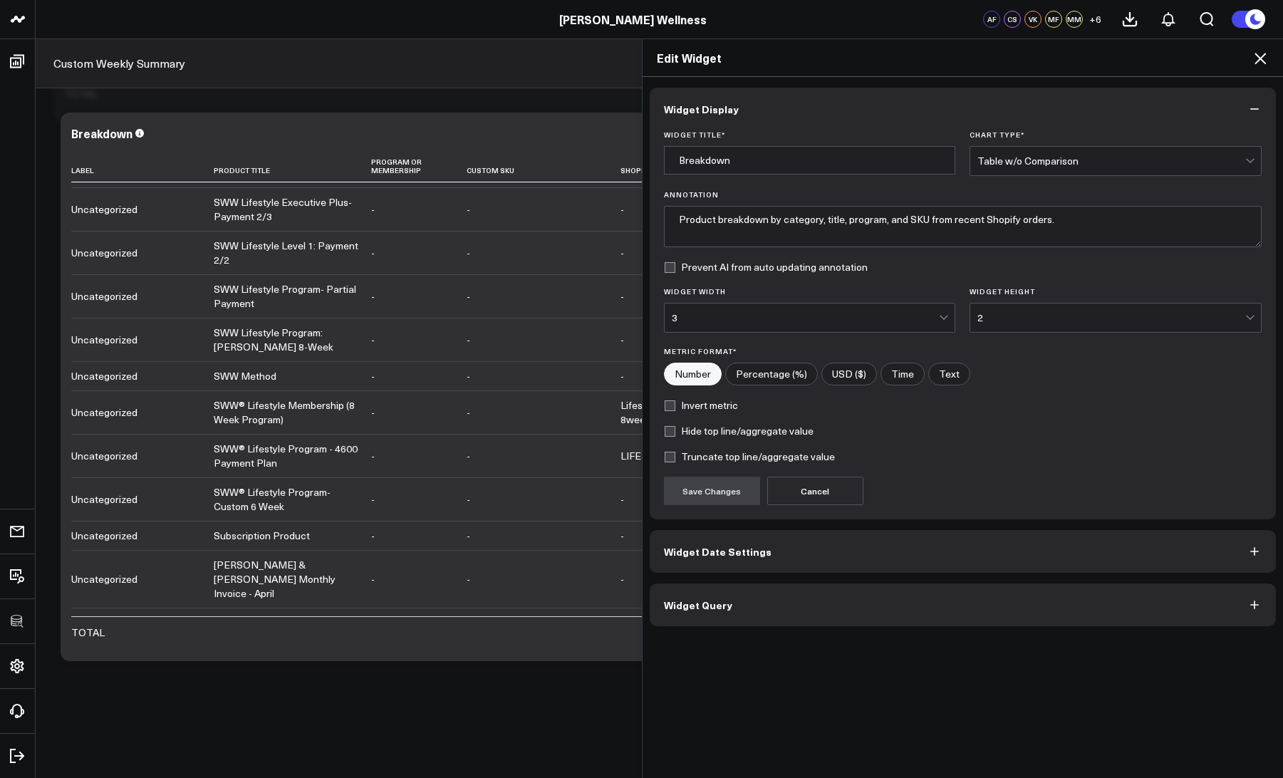
click at [722, 599] on span "Widget Query" at bounding box center [698, 604] width 68 height 11
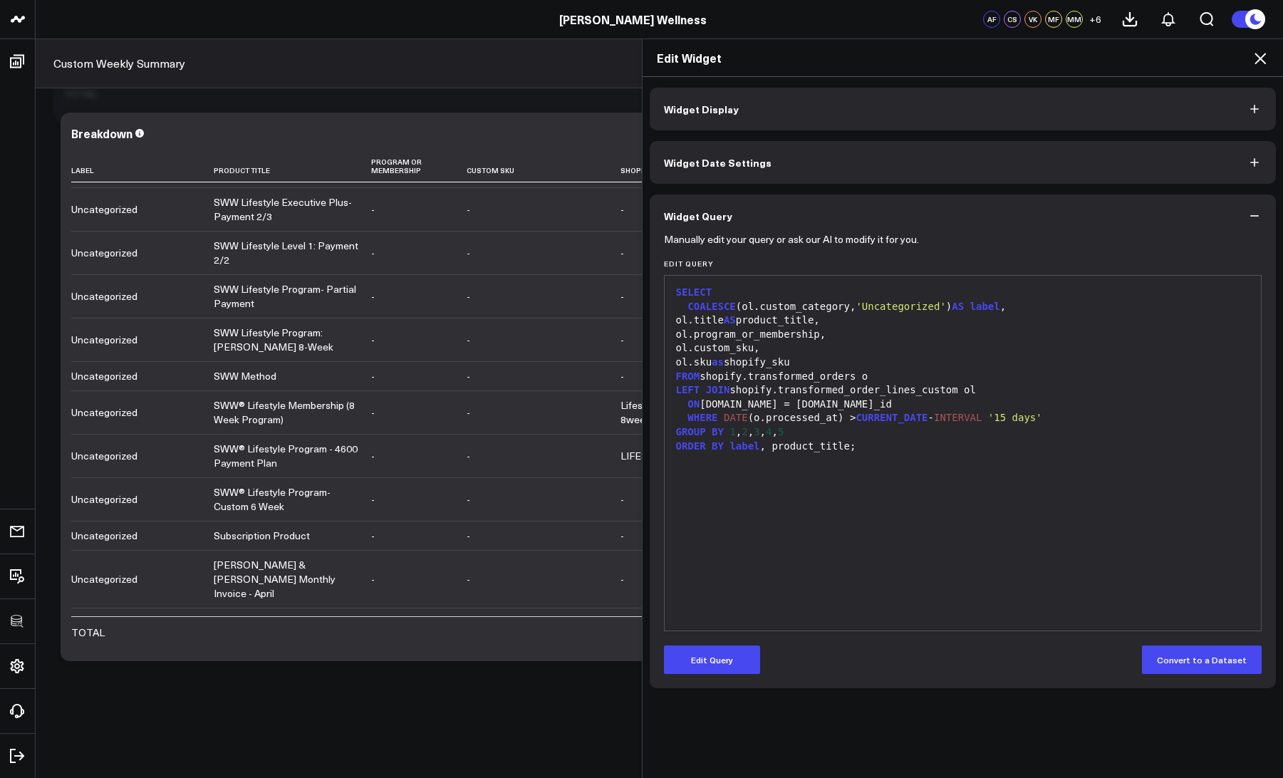
click at [796, 526] on div "SELECT COALESCE (ol.custom_category, 'Uncategorized' ) AS label , ol.title AS p…" at bounding box center [963, 453] width 583 height 340
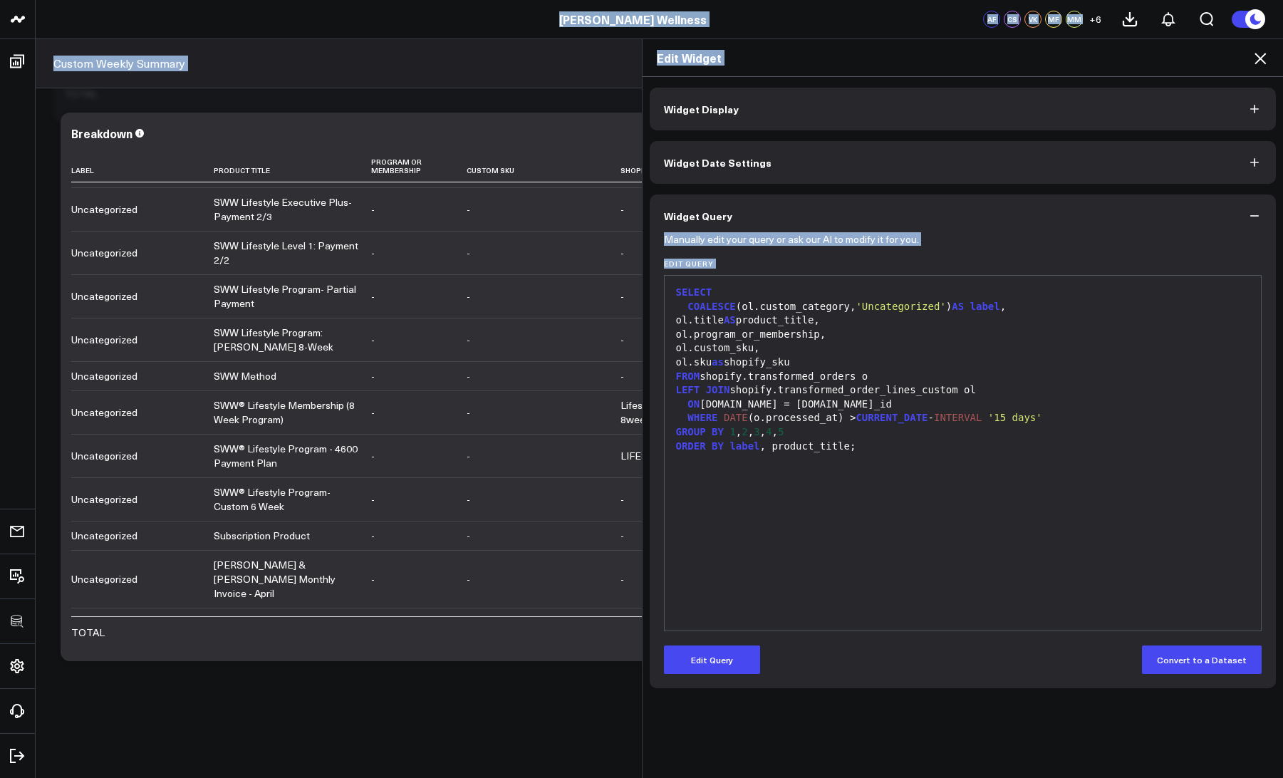
click at [781, 361] on div "ol.sku as shopify_sku" at bounding box center [963, 362] width 583 height 14
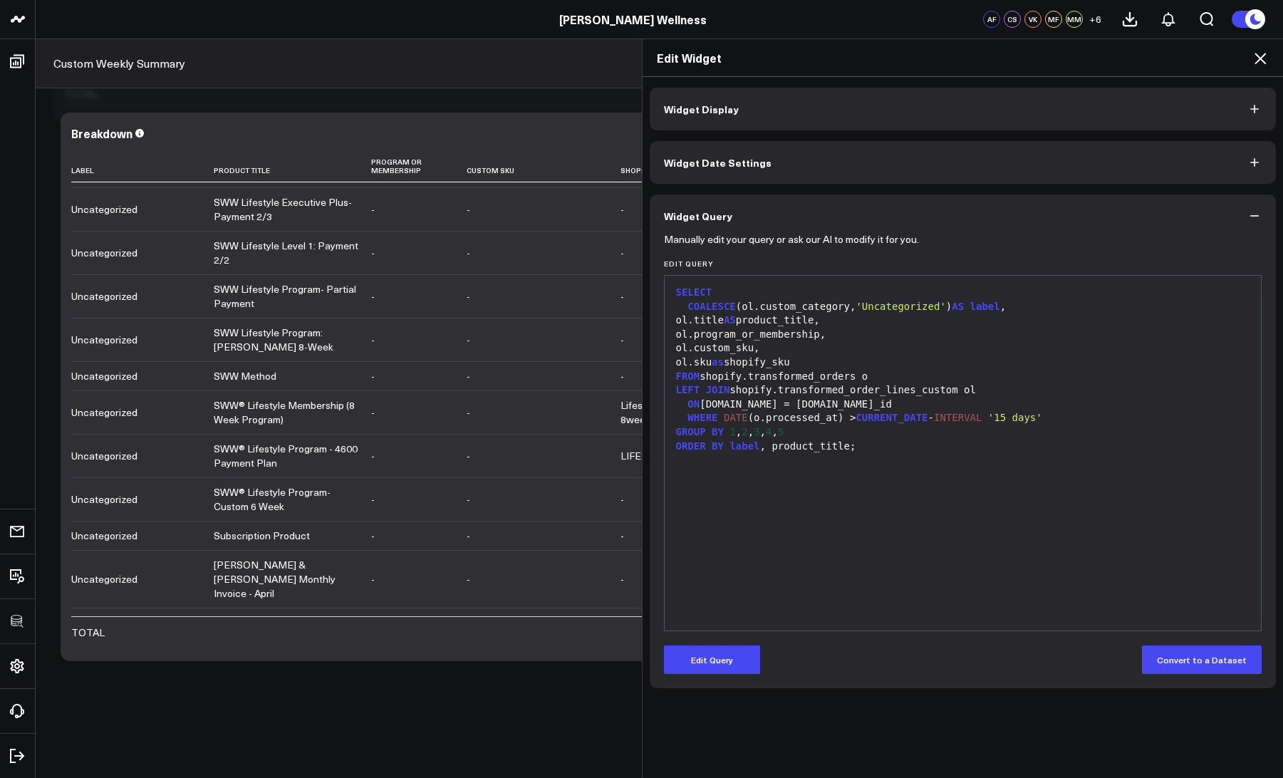
click at [781, 361] on div "ol.sku as shopify_sku" at bounding box center [963, 362] width 583 height 14
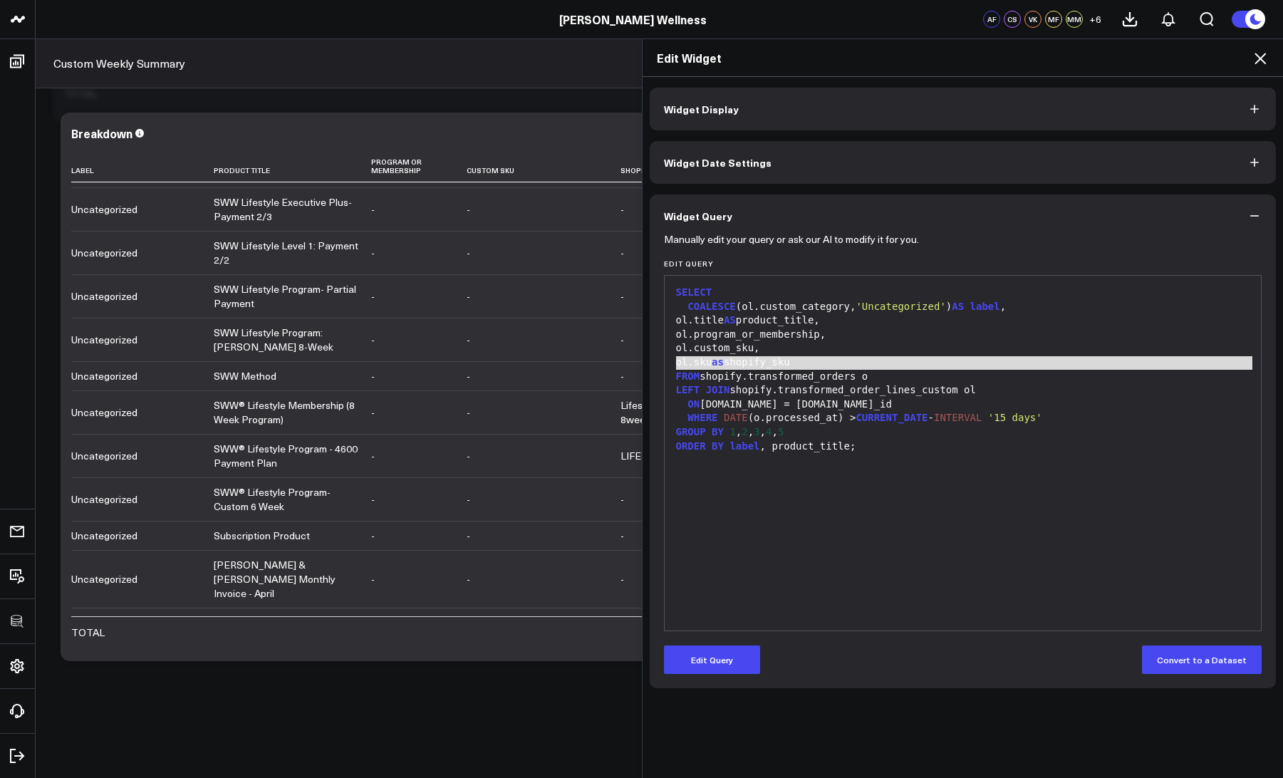
click at [781, 361] on div "ol.sku as shopify_sku" at bounding box center [963, 362] width 583 height 14
click at [752, 332] on div "ol.program_or_membership," at bounding box center [963, 335] width 583 height 14
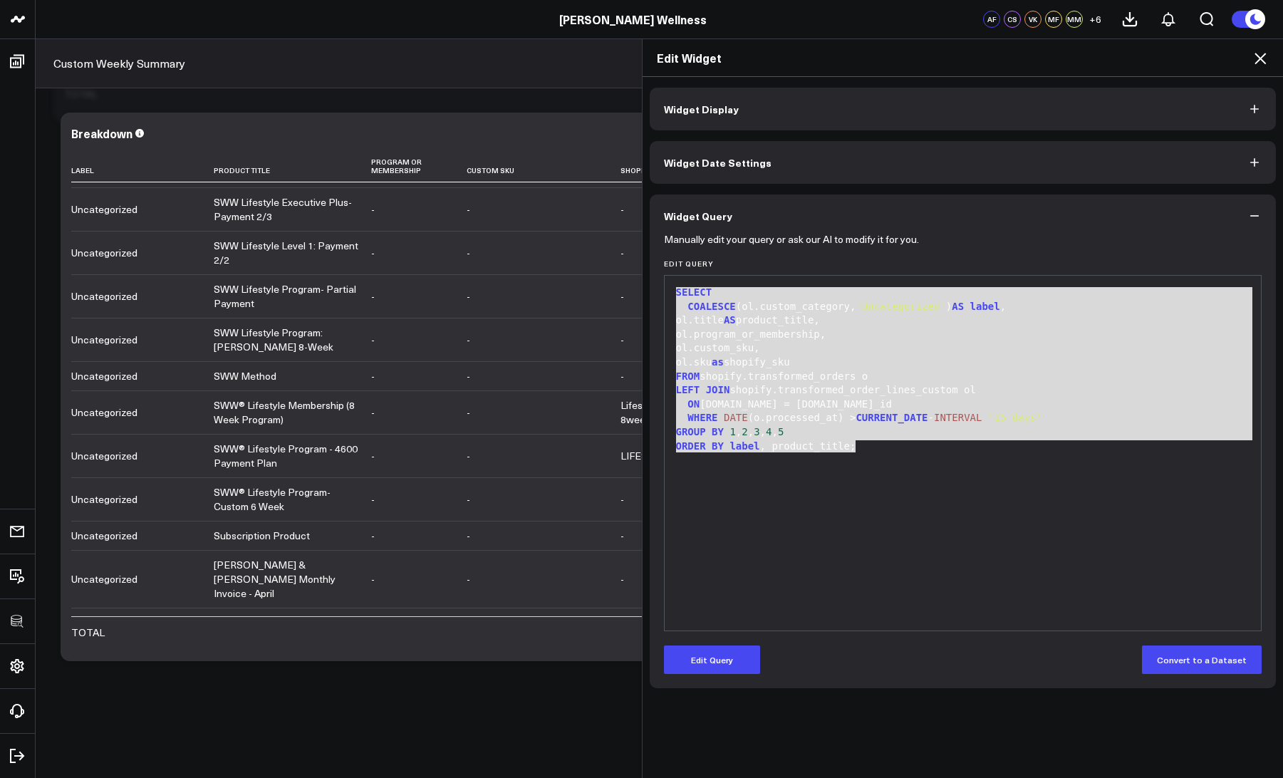
drag, startPoint x: 677, startPoint y: 289, endPoint x: 879, endPoint y: 443, distance: 254.1
click at [879, 443] on div "SELECT COALESCE (ol.custom_category, 'Uncategorized' ) AS label , ol.title AS p…" at bounding box center [963, 453] width 583 height 340
copy div "SELECT COALESCE (ol.custom_category, 'Uncategorized' ) AS label , ol.title AS p…"
click at [1255, 61] on icon at bounding box center [1259, 58] width 17 height 17
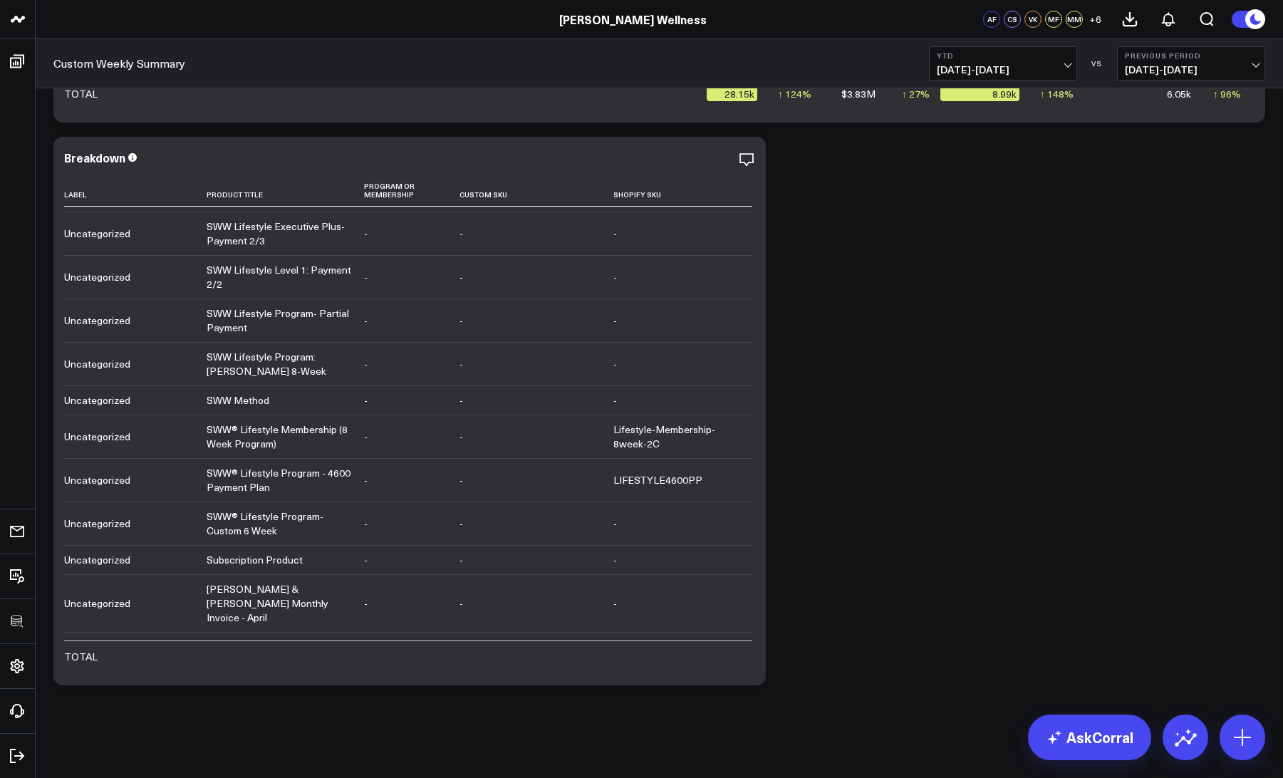
click at [1024, 62] on button "YTD 01/01/25 - 09/10/25" at bounding box center [1003, 63] width 148 height 34
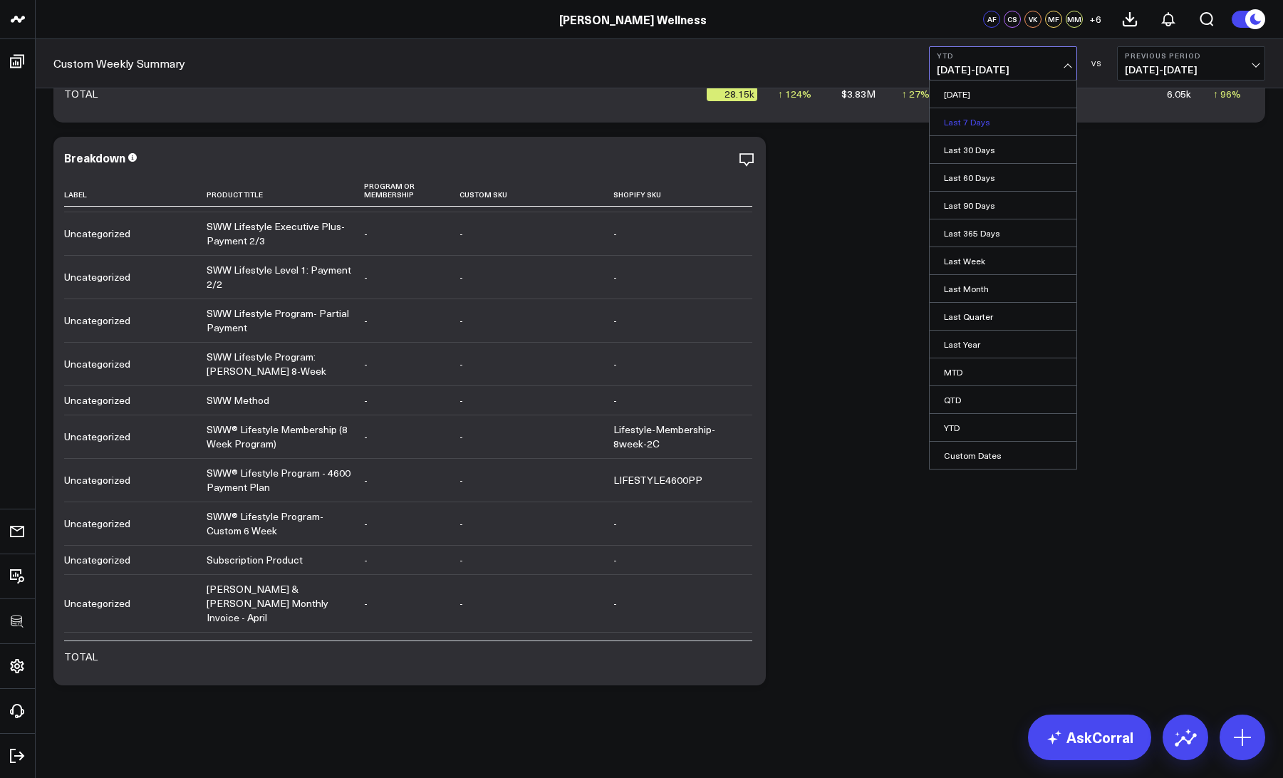
click at [981, 120] on link "Last 7 Days" at bounding box center [1002, 121] width 147 height 27
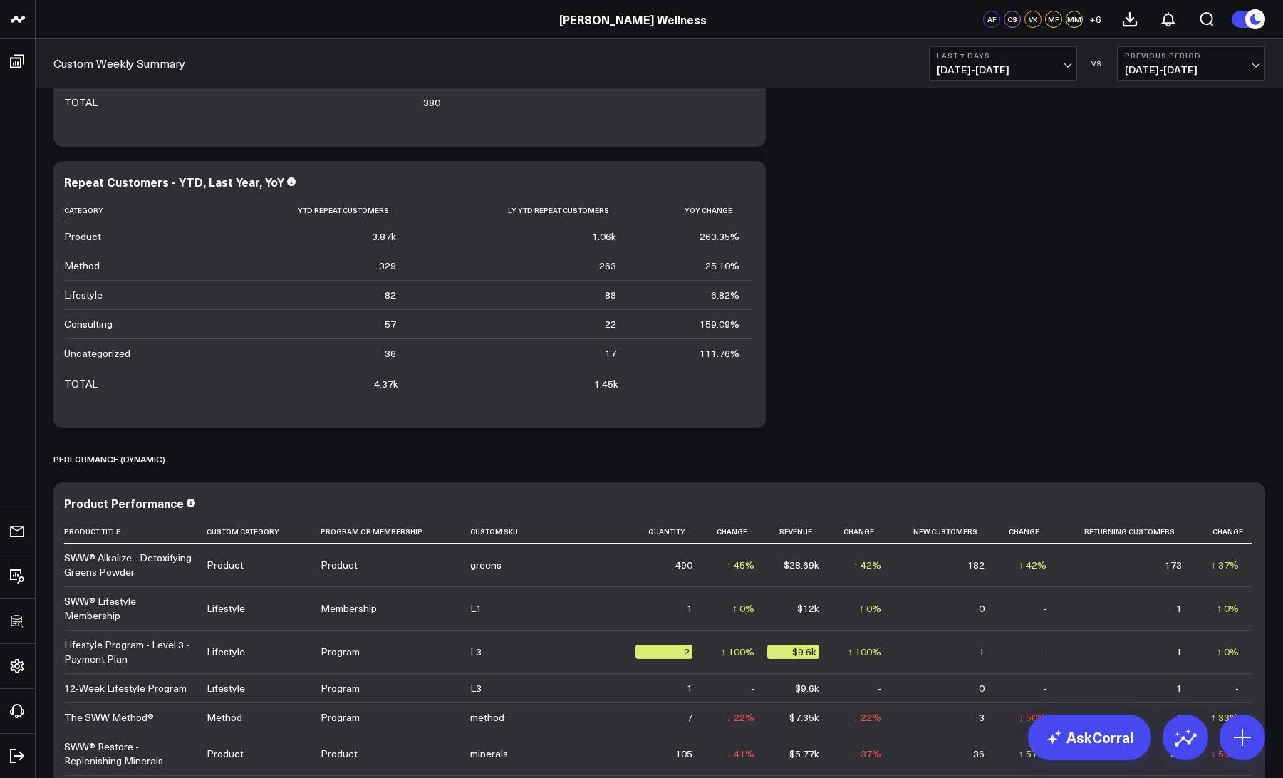
scroll to position [341, 0]
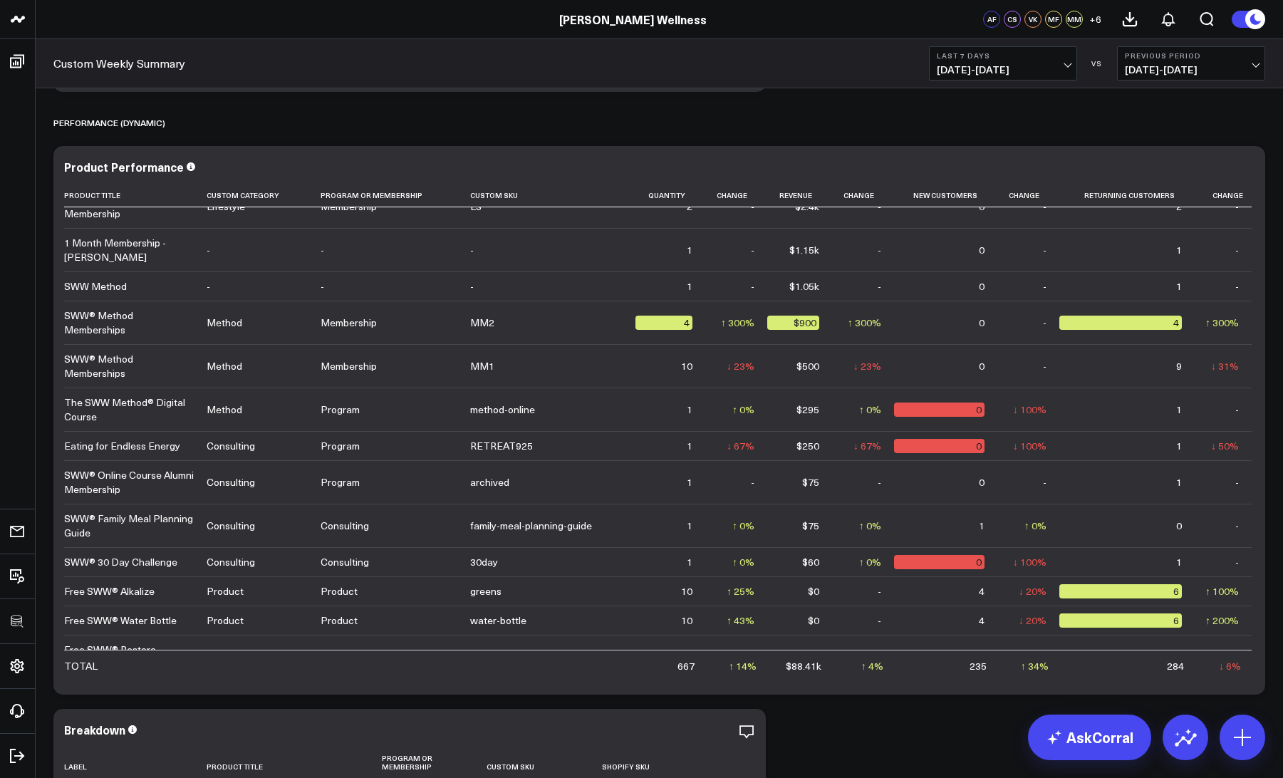
click at [997, 67] on span "09/04/25 - 09/10/25" at bounding box center [1003, 69] width 132 height 11
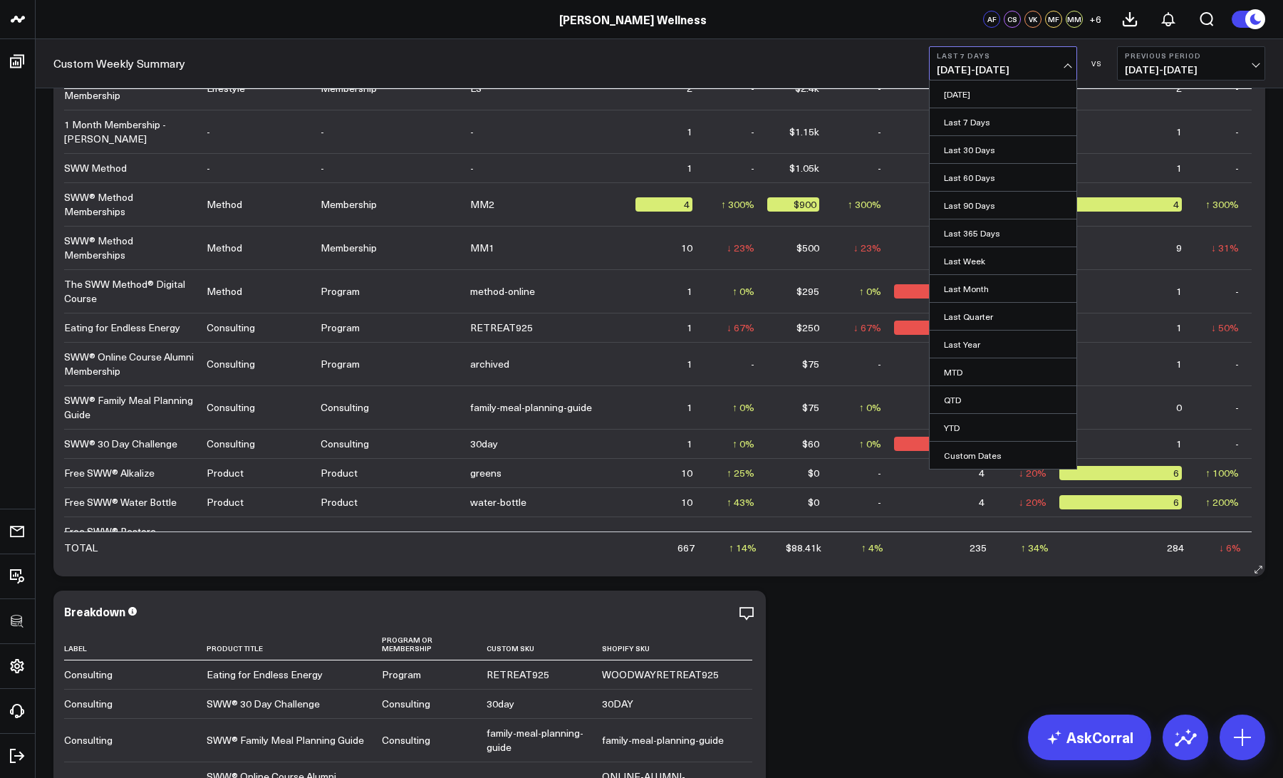
scroll to position [4789, 0]
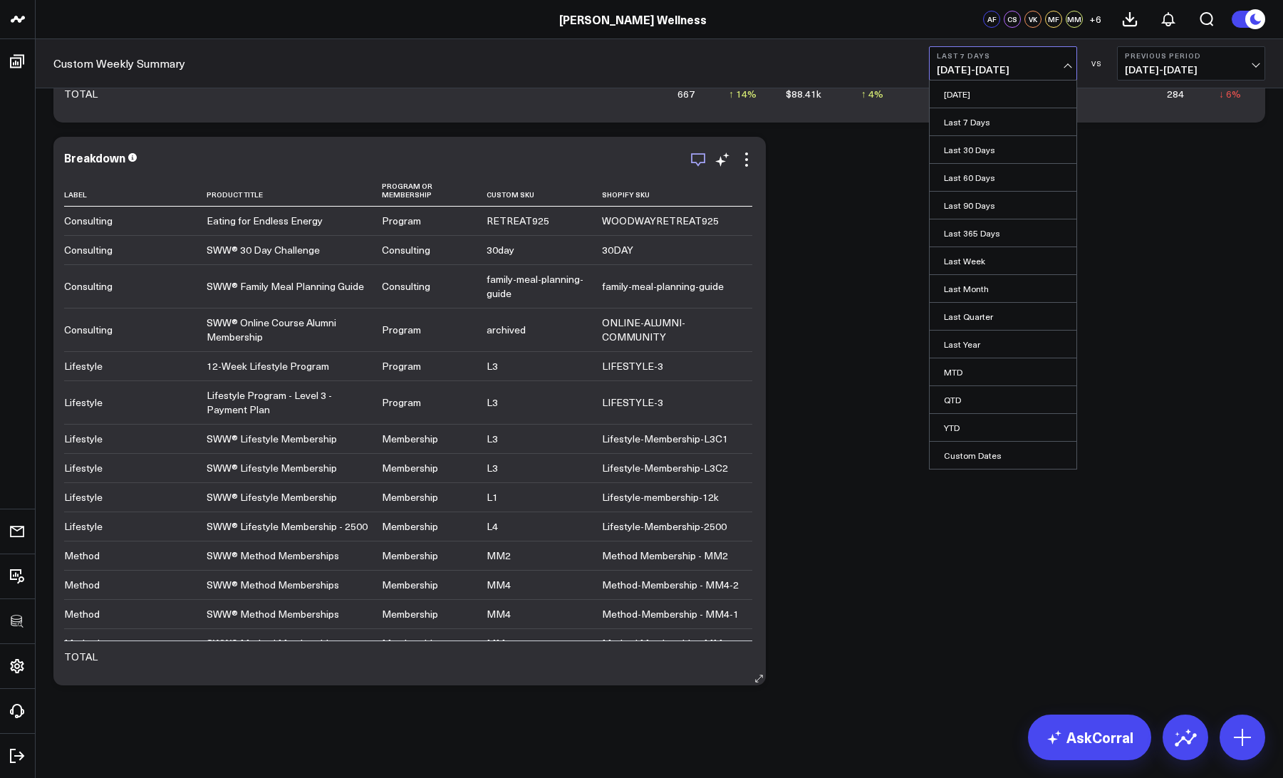
click at [700, 158] on icon "button" at bounding box center [697, 159] width 17 height 17
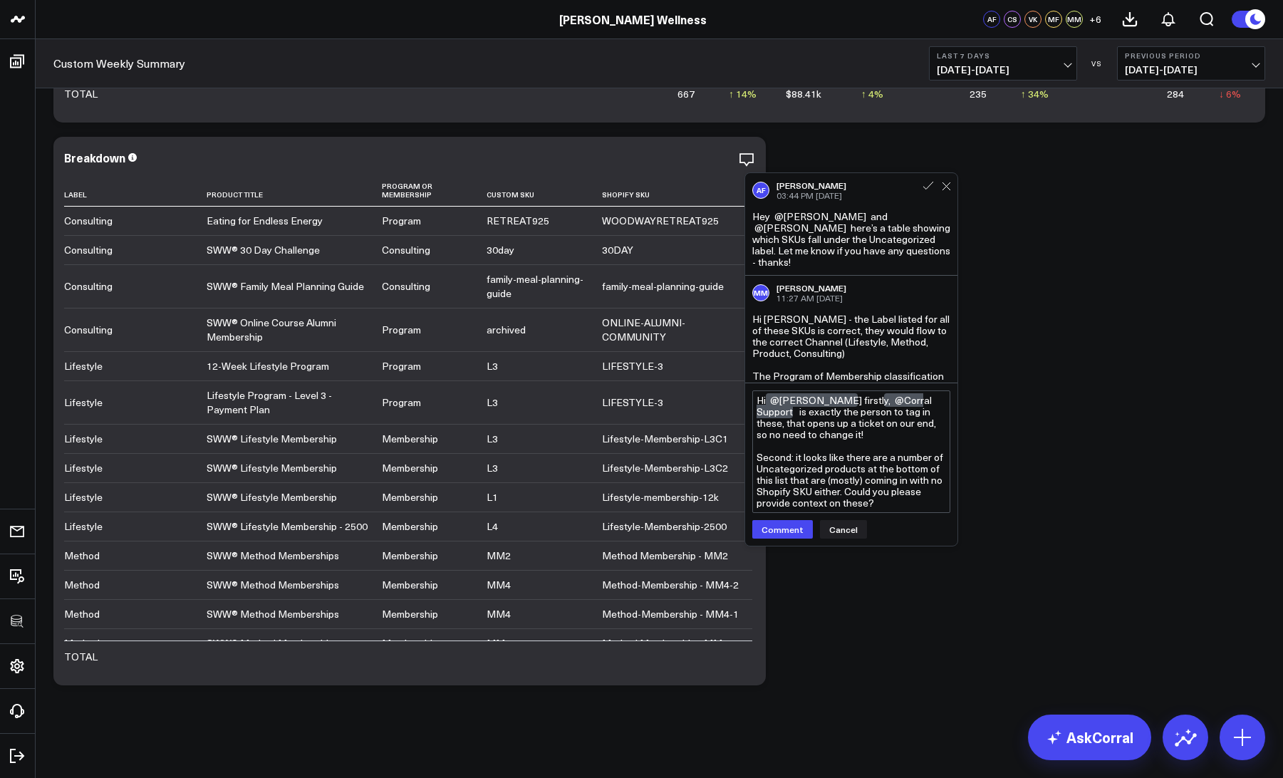
click at [867, 416] on textarea "Hi @Marshall Monrad firstly, @Corral Support is exactly the person to tag in th…" at bounding box center [851, 451] width 198 height 122
click at [857, 437] on textarea "Hi @Marshall Monrad firstly, @Corral Support is exactly the user to tag in thes…" at bounding box center [851, 451] width 198 height 122
type textarea "Hi @[PERSON_NAME] firstly, @Corral Support is exactly the user to tag in these,…"
click at [778, 532] on button "Comment" at bounding box center [782, 529] width 61 height 19
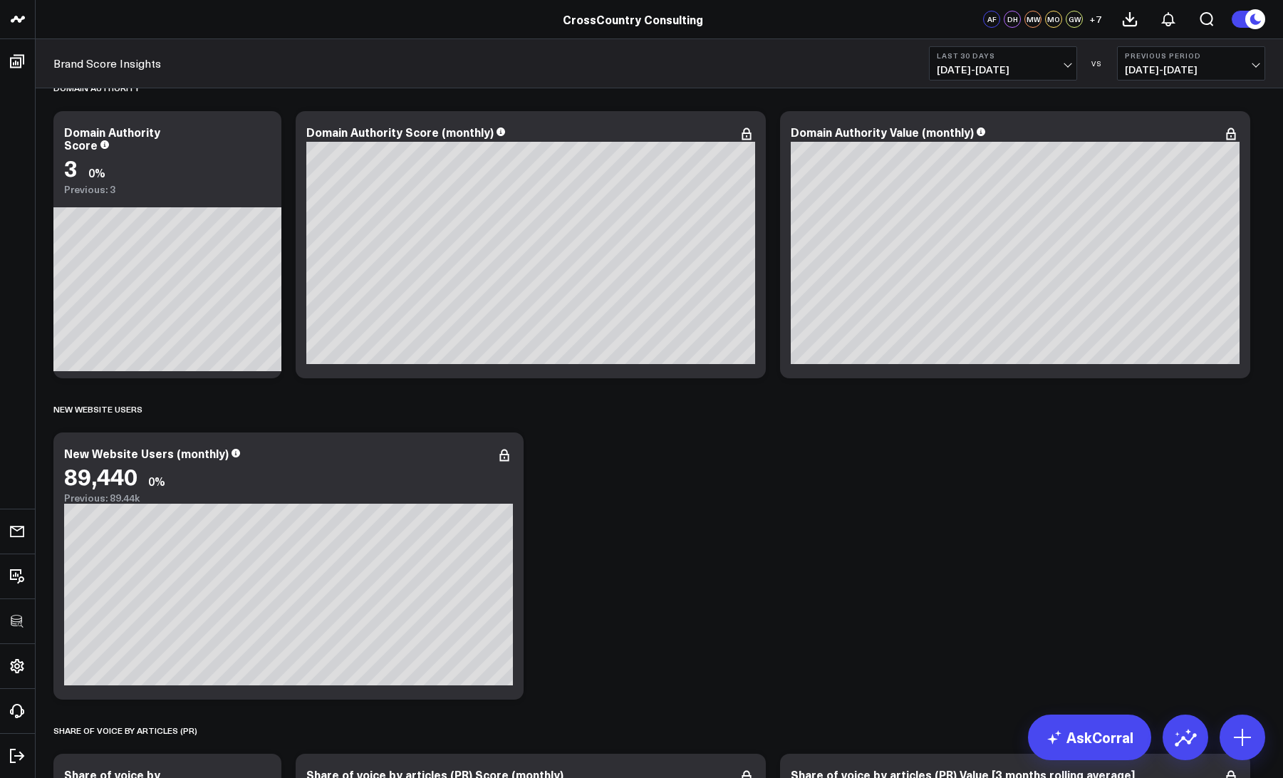
scroll to position [951, 0]
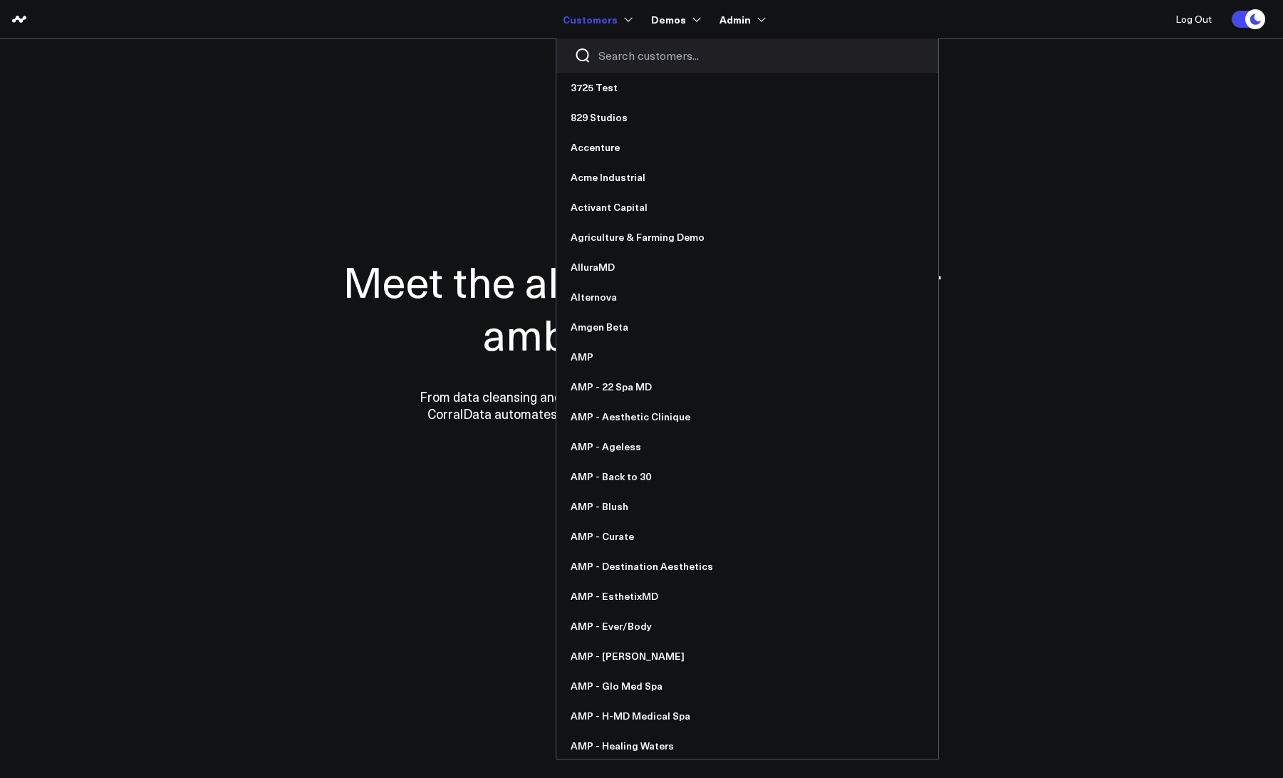
click at [586, 14] on link "Customers" at bounding box center [596, 19] width 67 height 26
click at [624, 66] on div at bounding box center [747, 55] width 382 height 34
click at [621, 60] on input "Search customers input" at bounding box center [759, 56] width 322 height 16
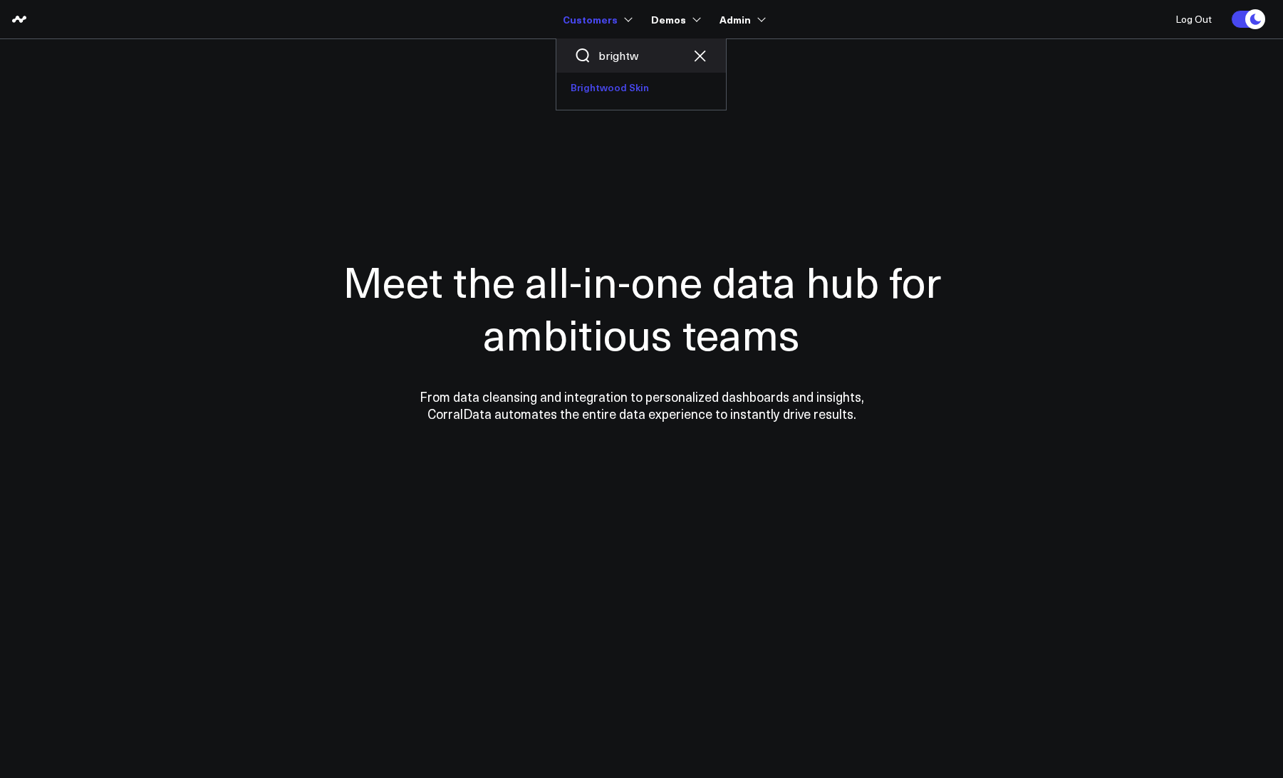
type input "brightw"
click at [620, 88] on link "Brightwood Skin" at bounding box center [640, 88] width 169 height 30
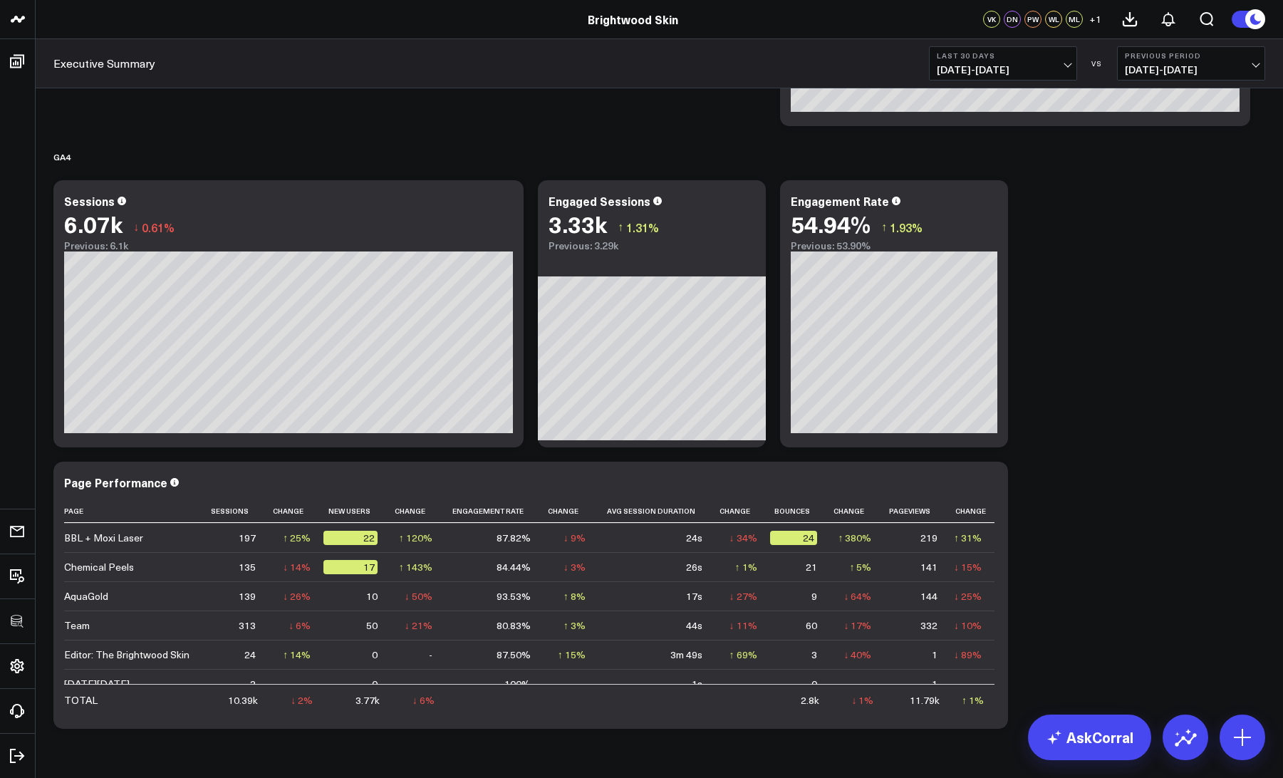
scroll to position [601, 0]
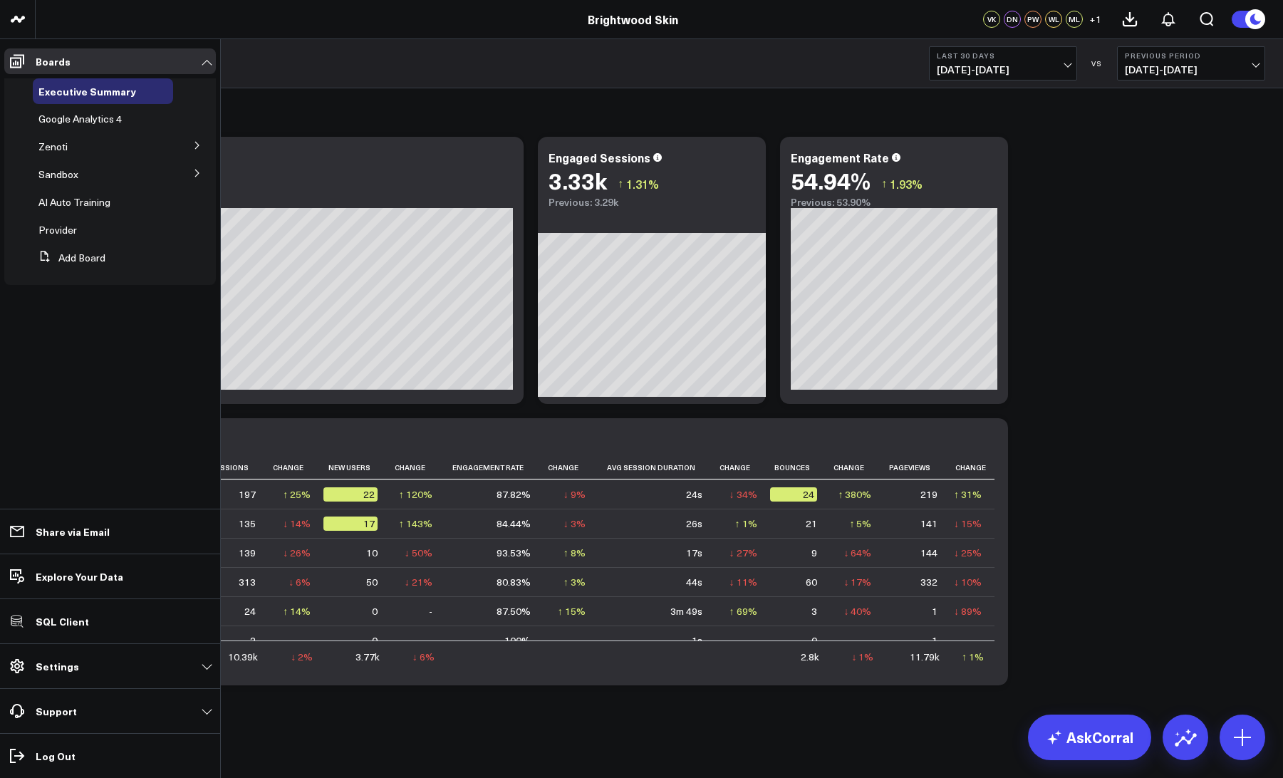
click at [197, 145] on icon at bounding box center [197, 145] width 9 height 9
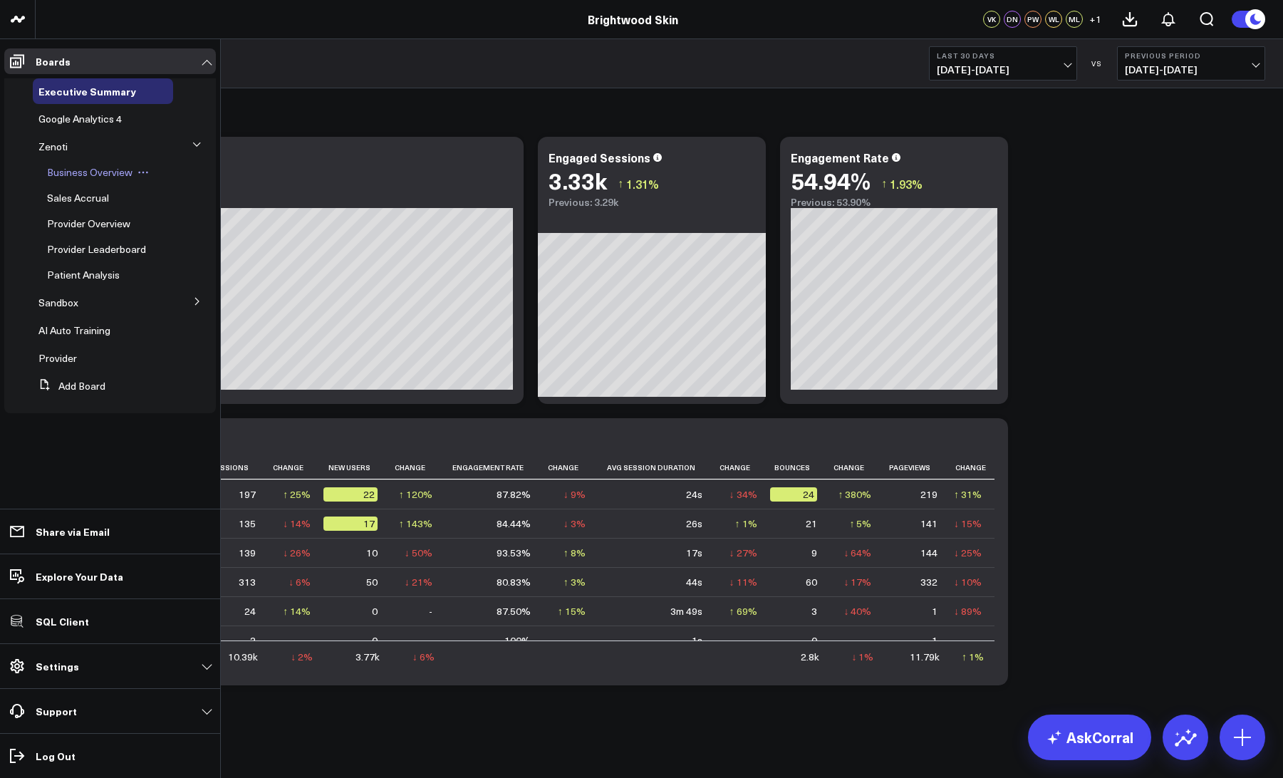
click at [65, 175] on span "Business Overview" at bounding box center [89, 172] width 85 height 14
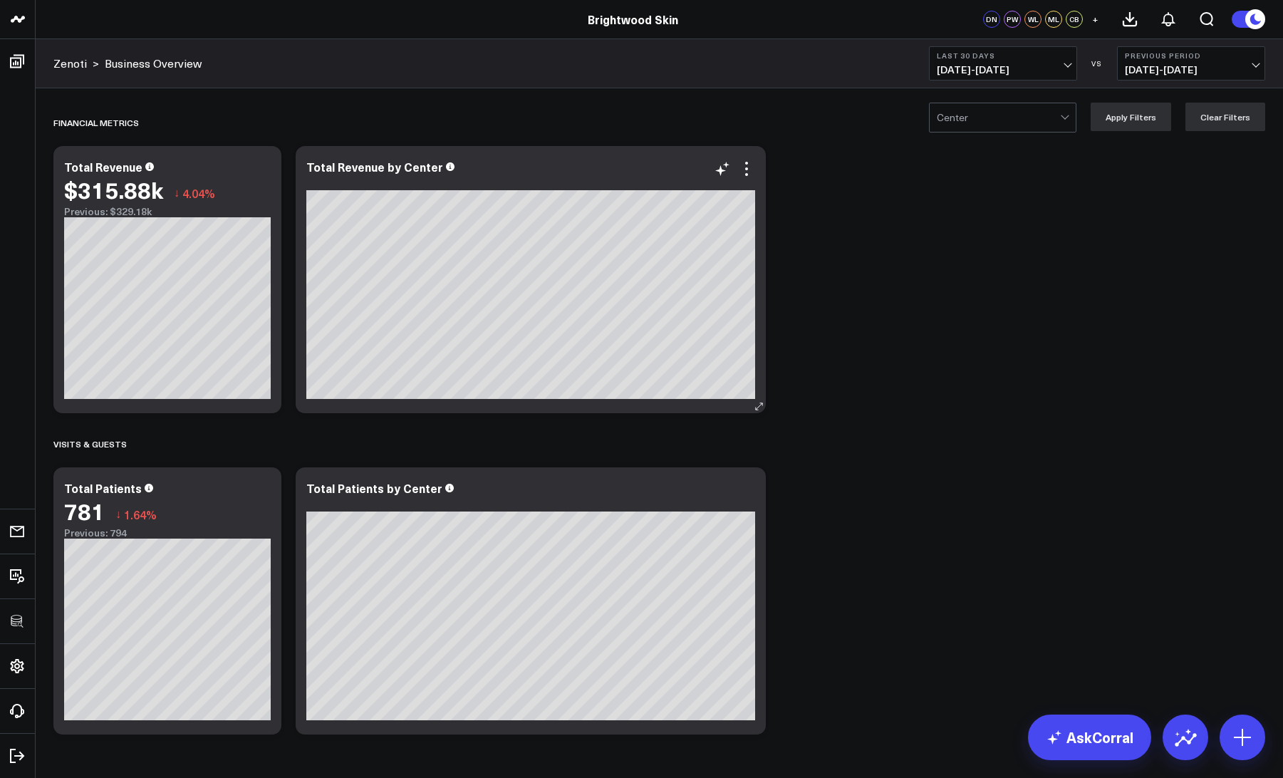
scroll to position [49, 0]
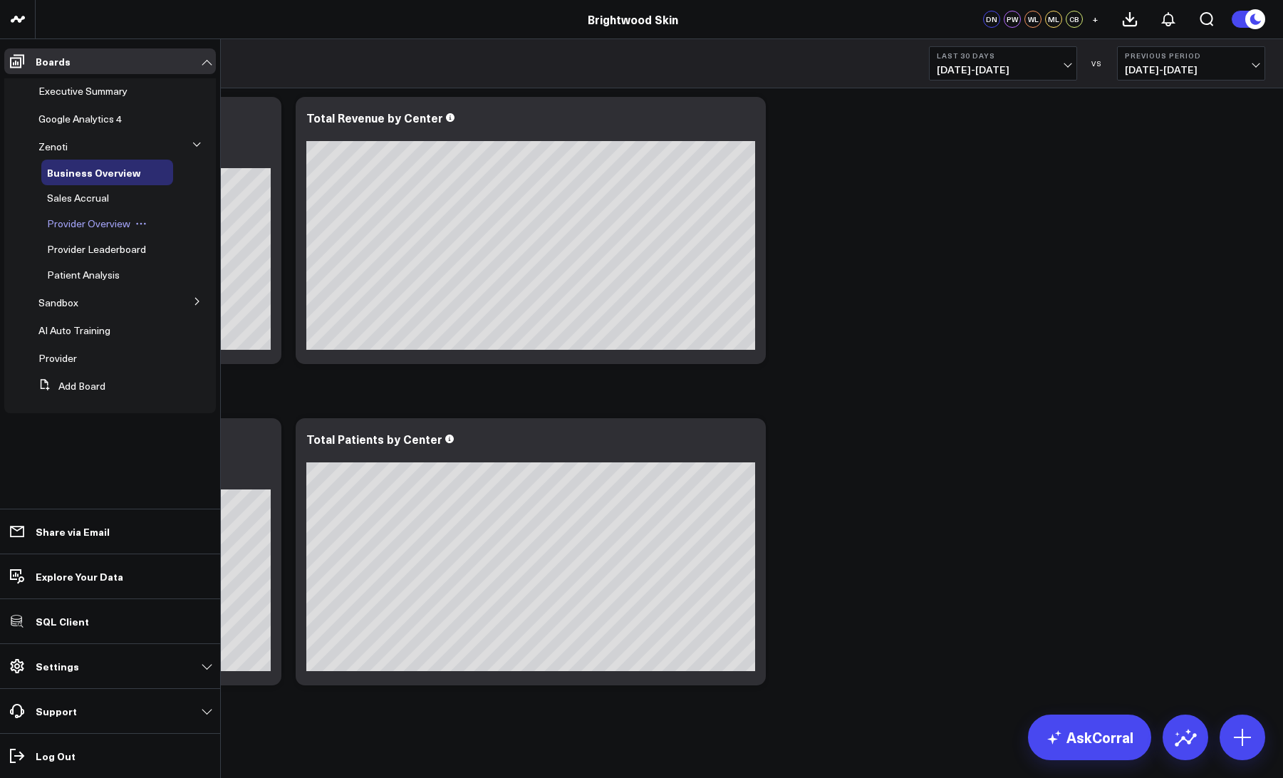
click at [81, 223] on span "Provider Overview" at bounding box center [88, 224] width 83 height 14
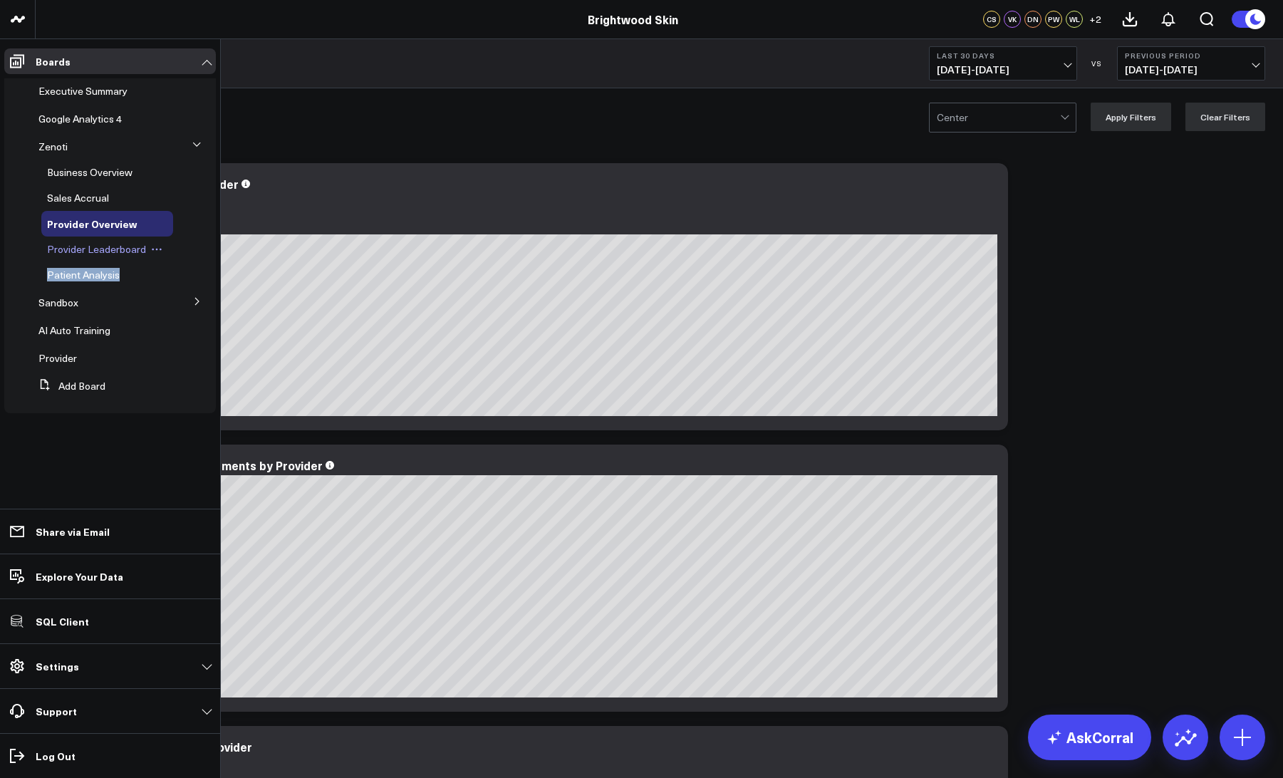
click at [75, 244] on span "Provider Leaderboard" at bounding box center [96, 249] width 99 height 14
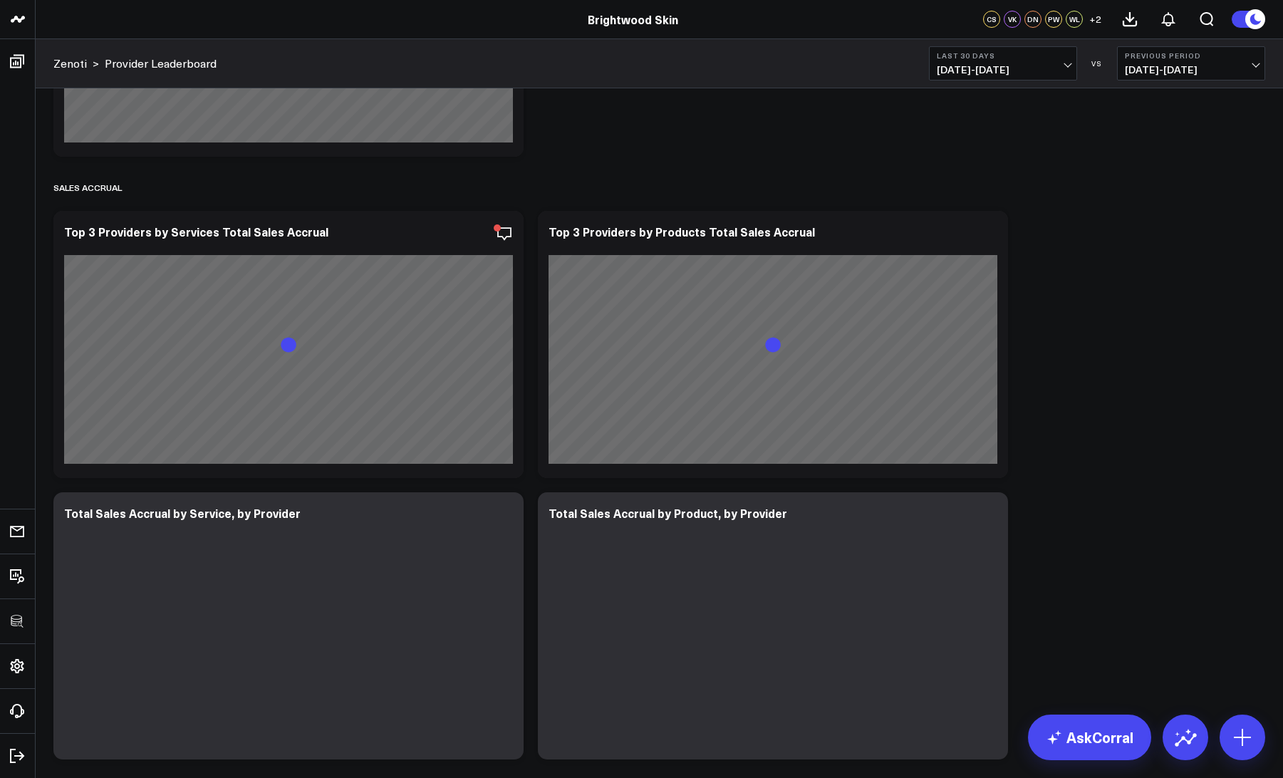
scroll to position [330, 0]
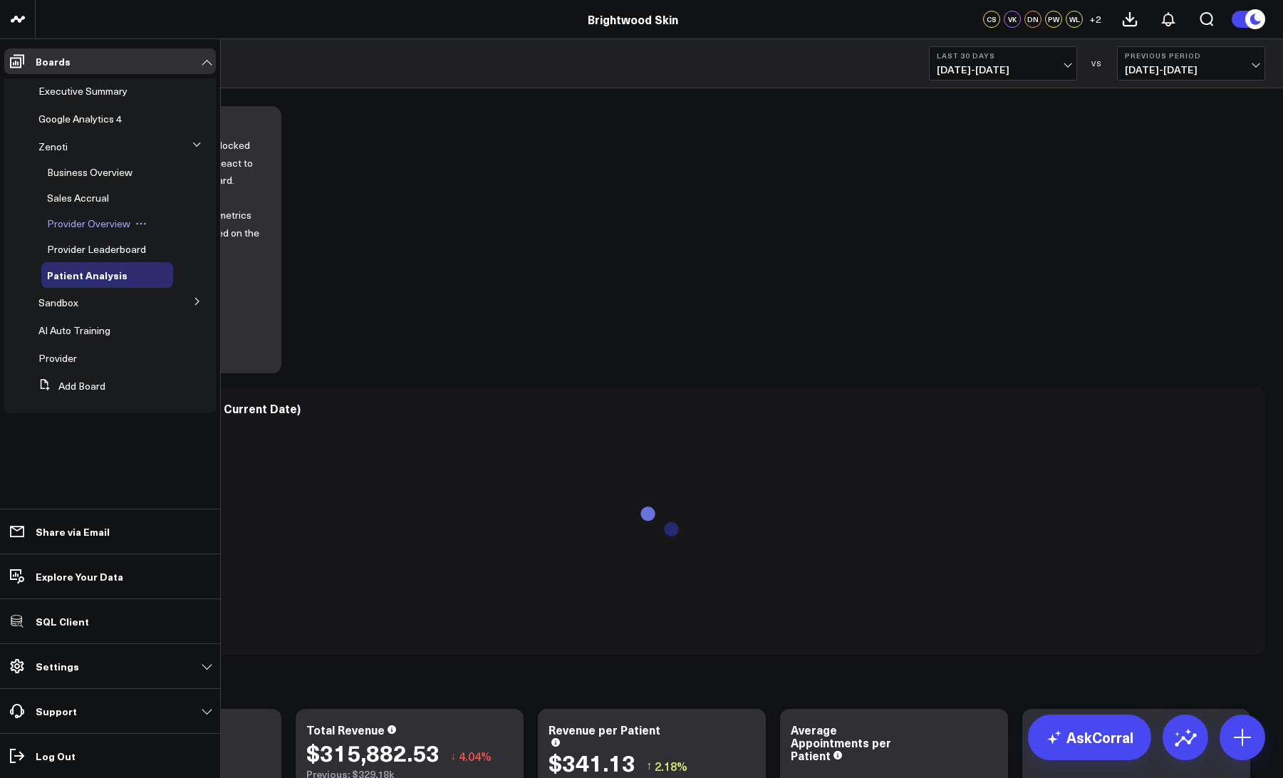
click at [61, 223] on span "Provider Overview" at bounding box center [88, 224] width 83 height 14
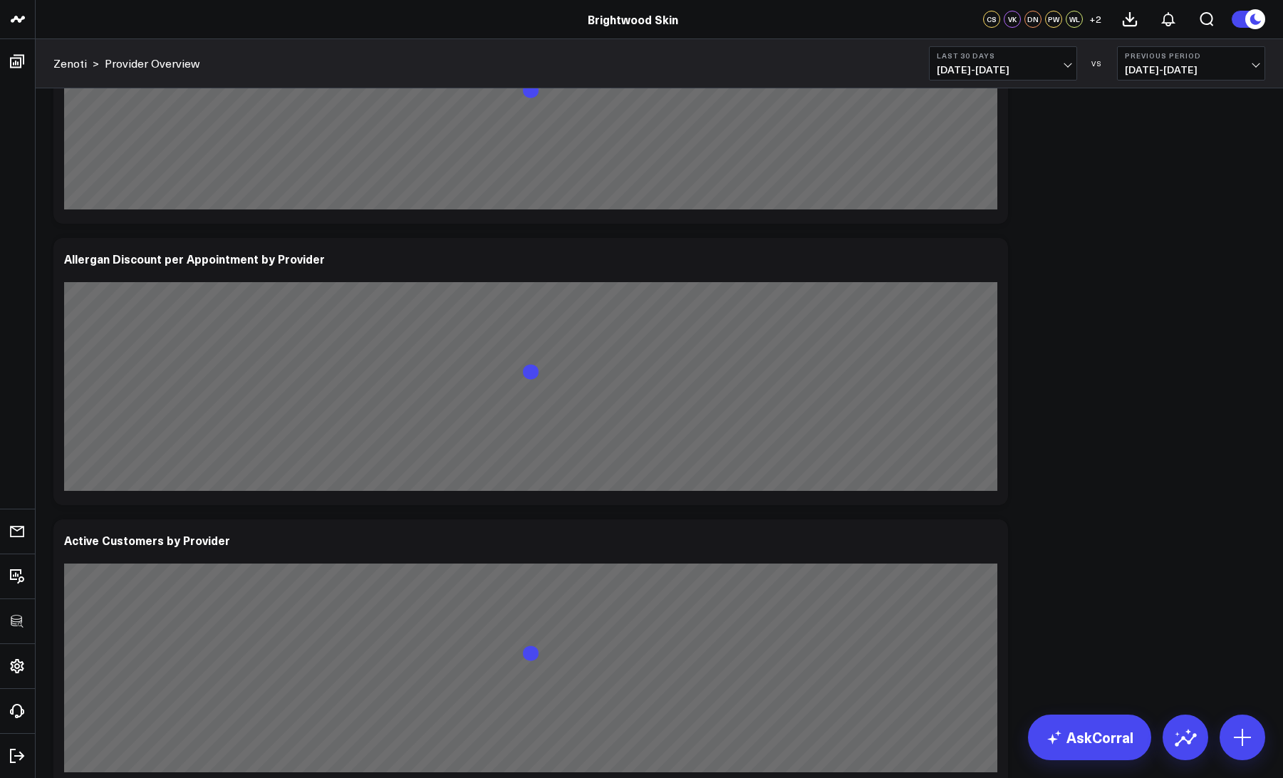
scroll to position [4246, 0]
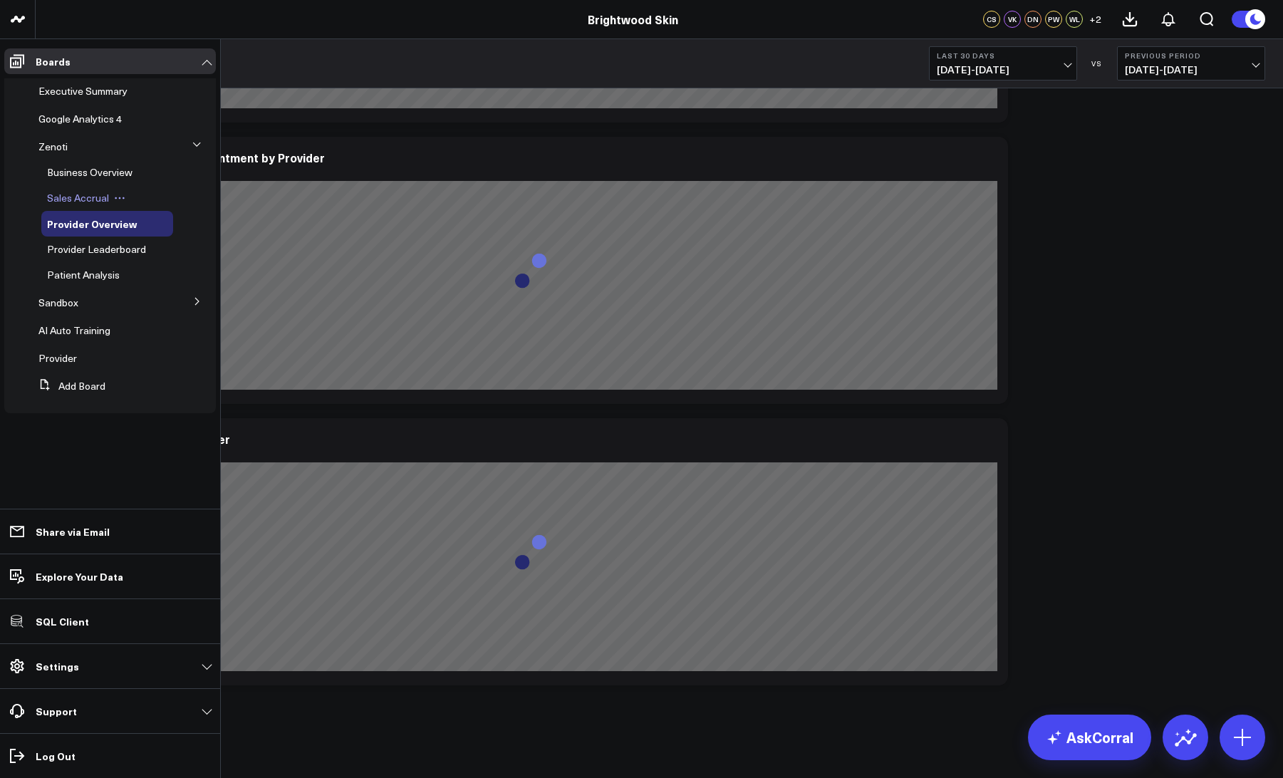
click at [59, 199] on span "Sales Accrual" at bounding box center [78, 198] width 62 height 14
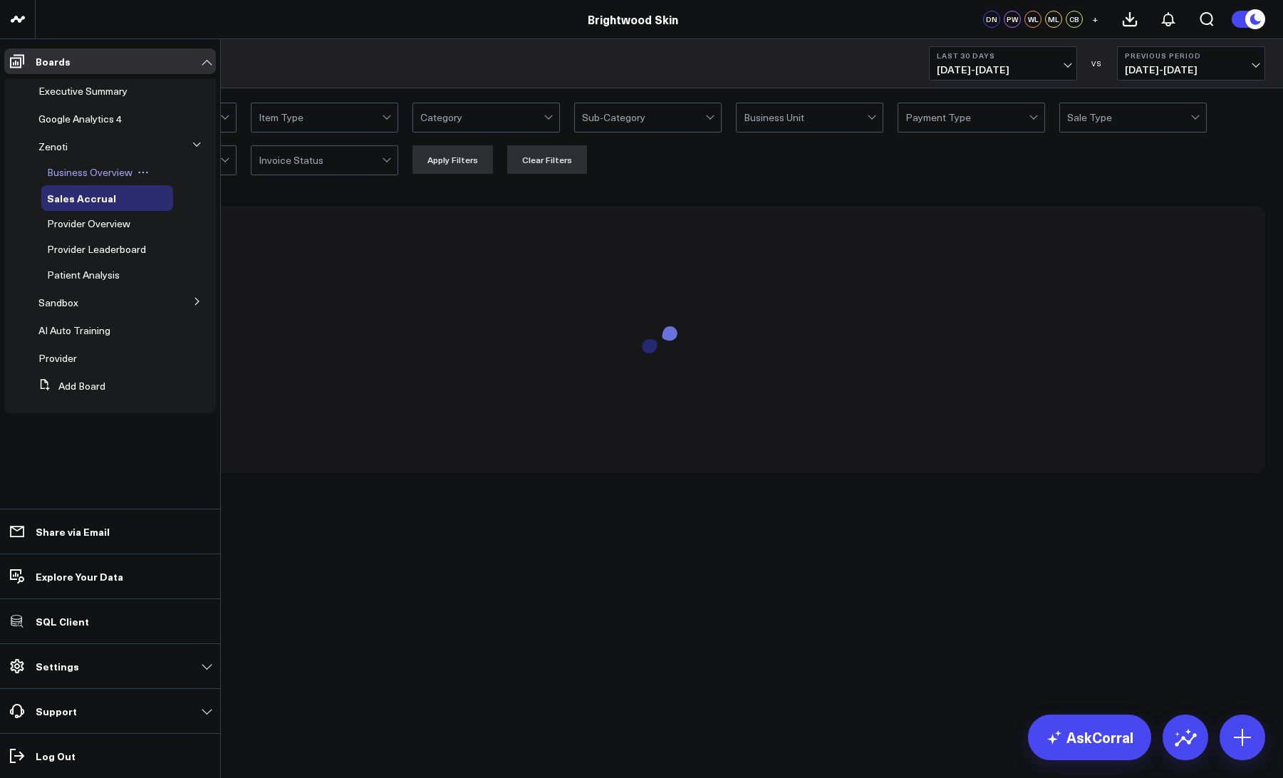
click at [62, 174] on span "Business Overview" at bounding box center [89, 172] width 85 height 14
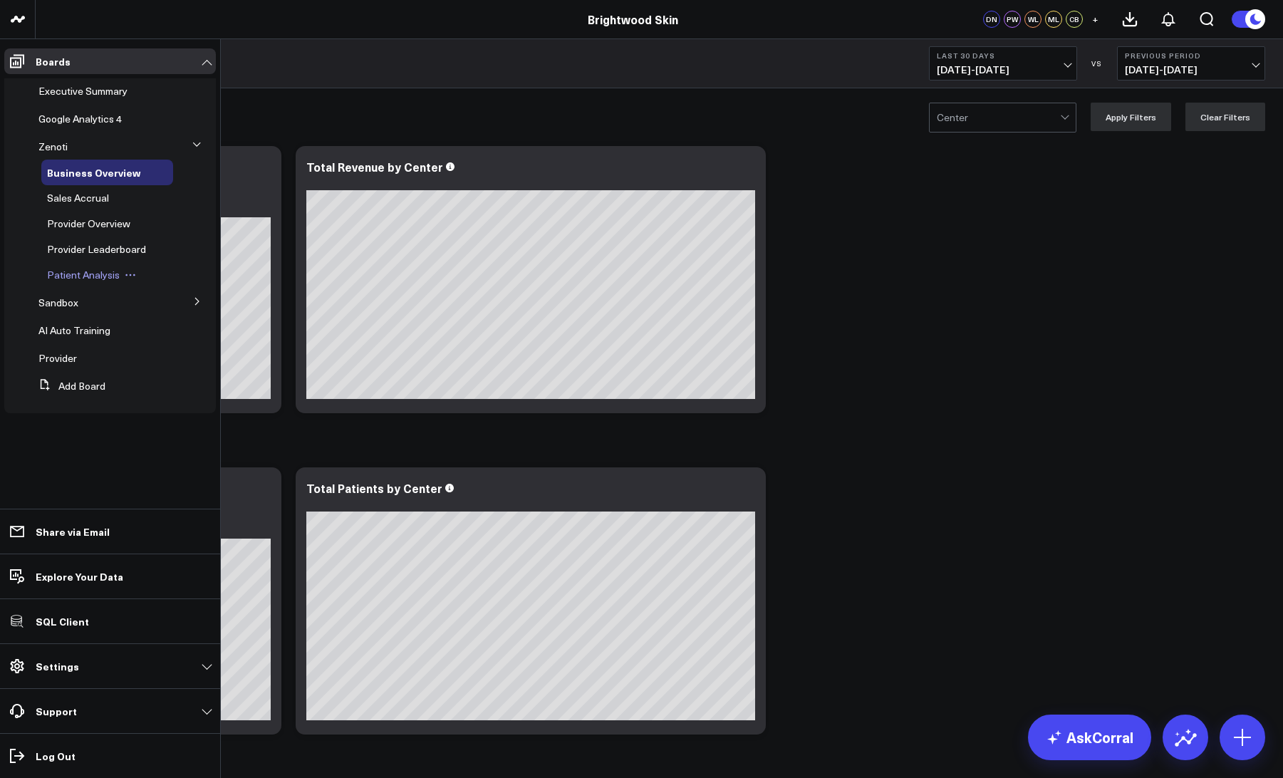
click at [67, 275] on span "Patient Analysis" at bounding box center [83, 275] width 73 height 14
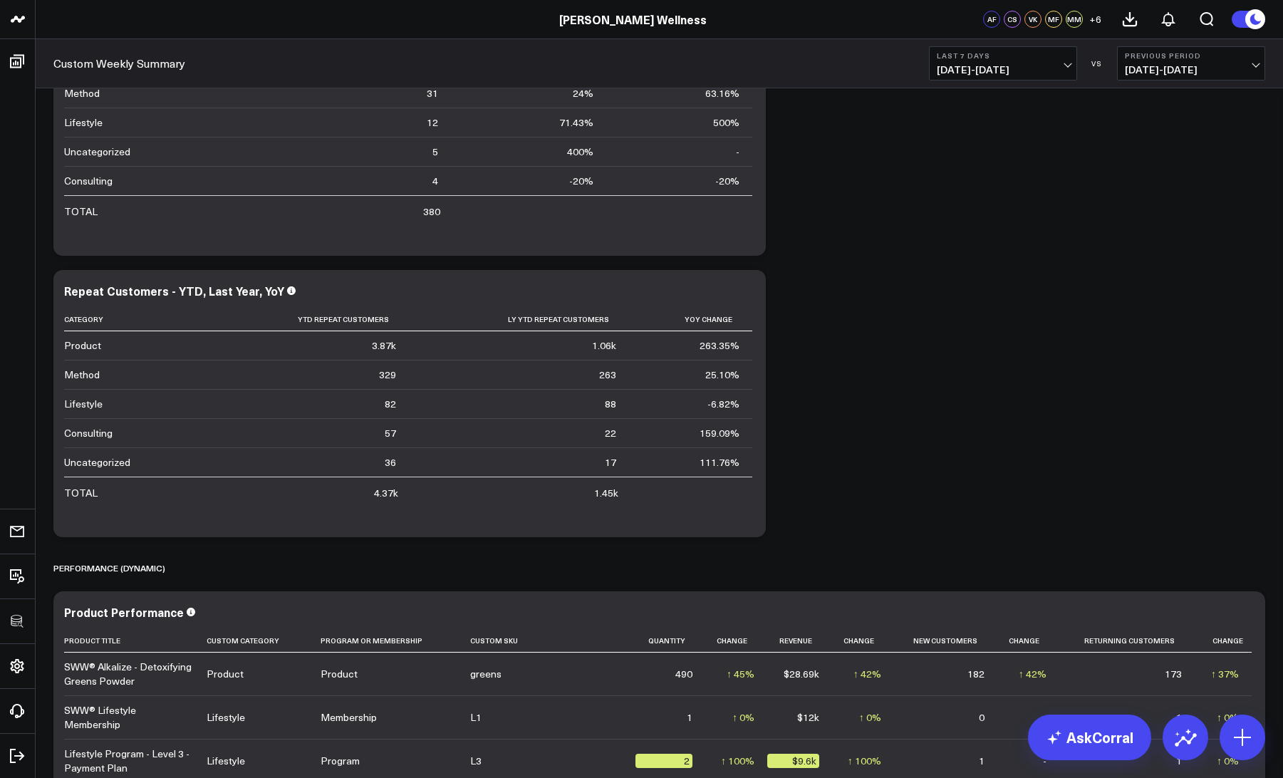
scroll to position [4789, 0]
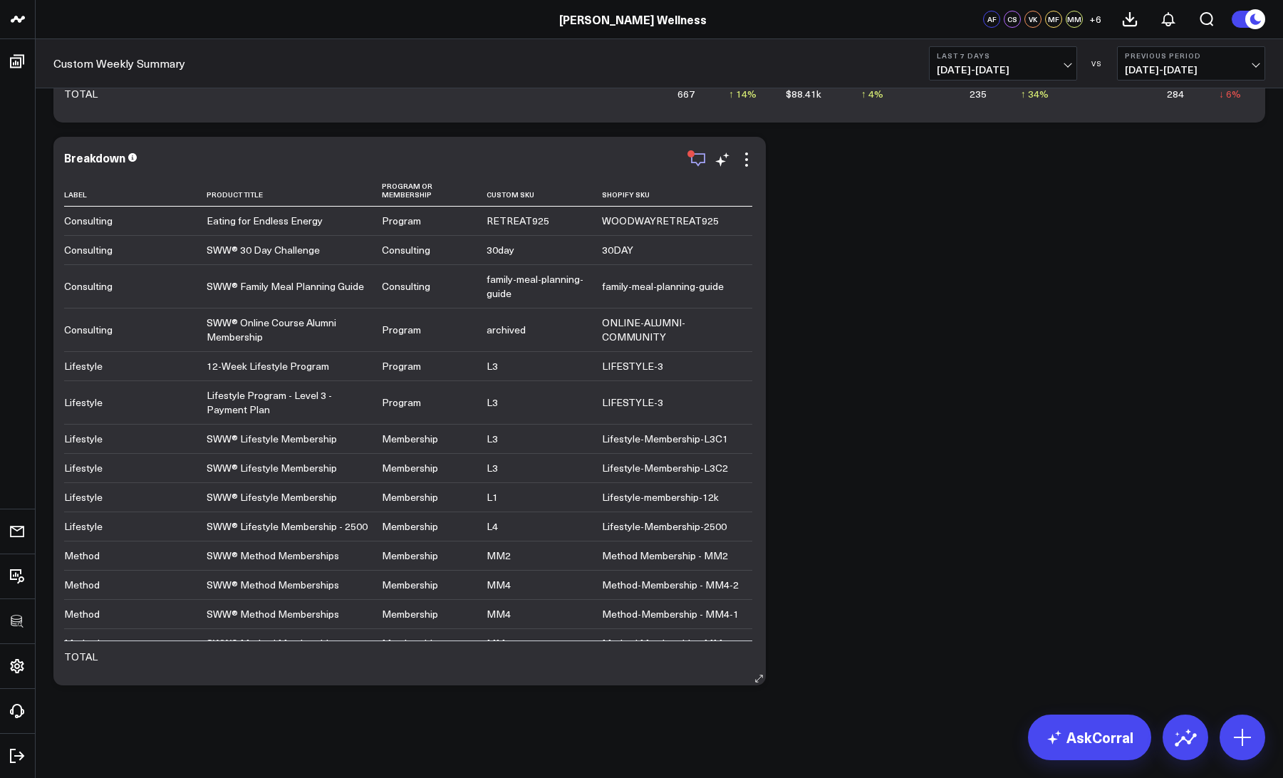
click at [700, 157] on icon "button" at bounding box center [697, 159] width 17 height 17
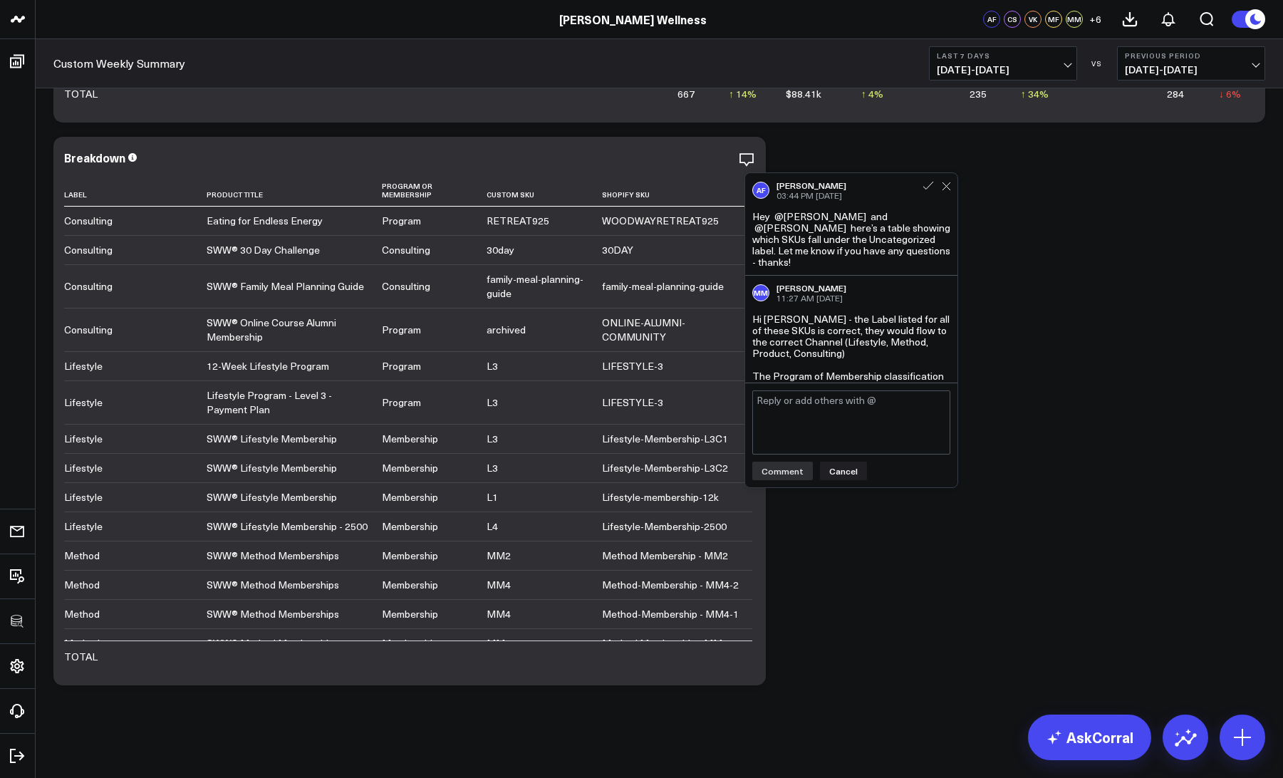
scroll to position [268, 0]
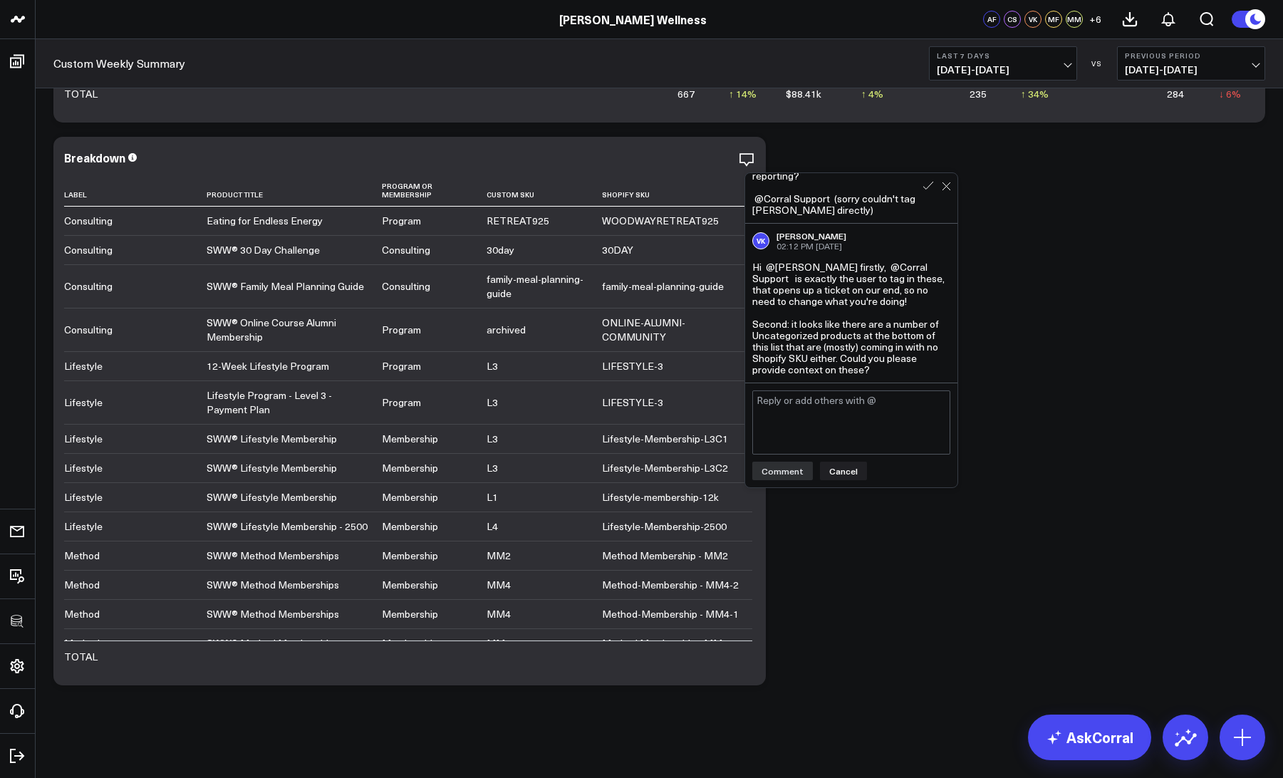
drag, startPoint x: 755, startPoint y: 268, endPoint x: 884, endPoint y: 372, distance: 165.6
click at [884, 372] on div "Hi @[PERSON_NAME] firstly, @Corral Support is exactly the user to tag in these,…" at bounding box center [851, 318] width 198 height 114
copy div "Hi @[PERSON_NAME] firstly, @Corral Support is exactly the user to tag in these,…"
